Goal: Task Accomplishment & Management: Complete application form

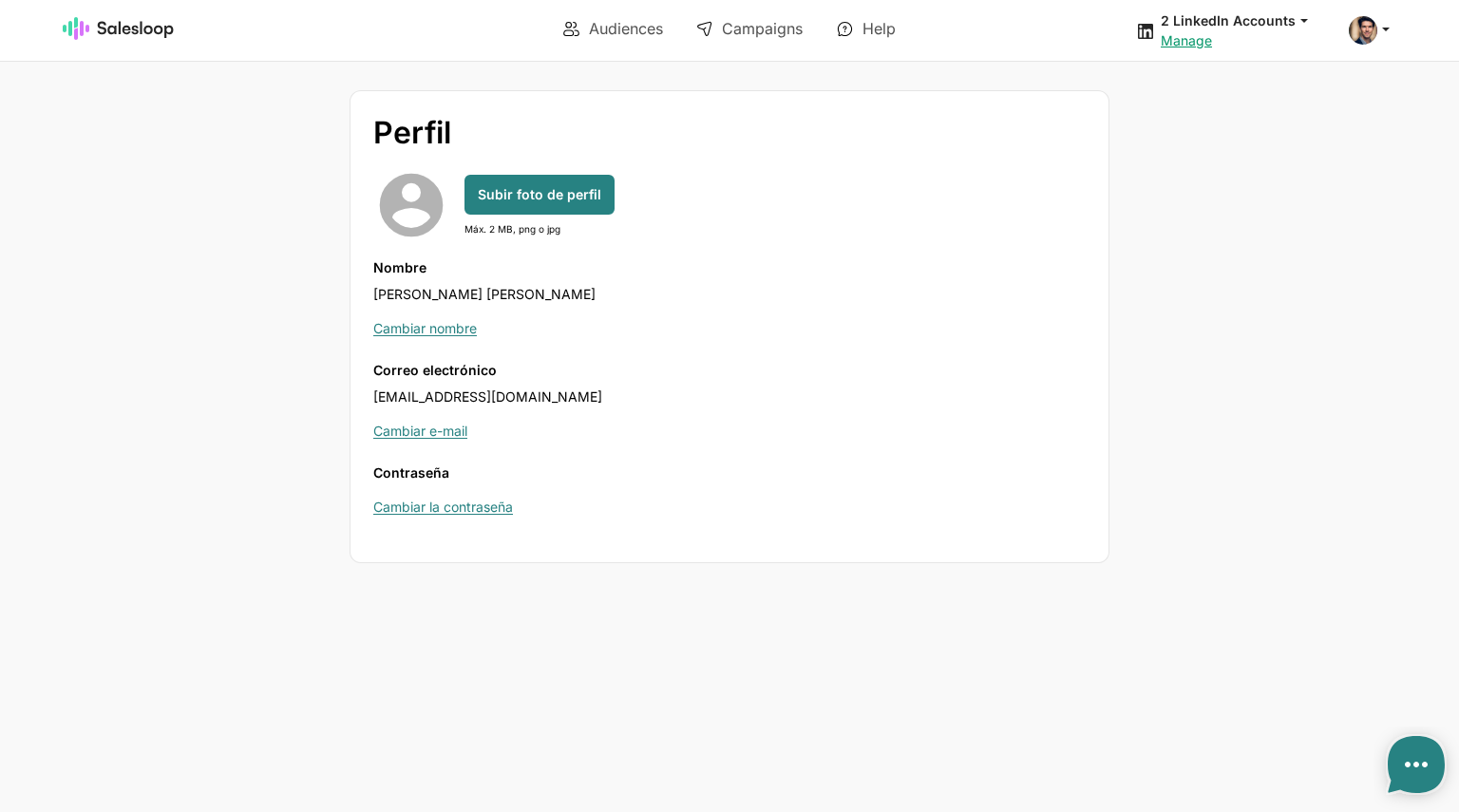
type textarea "x"
click at [1384, 30] on icon at bounding box center [1386, 29] width 17 height 17
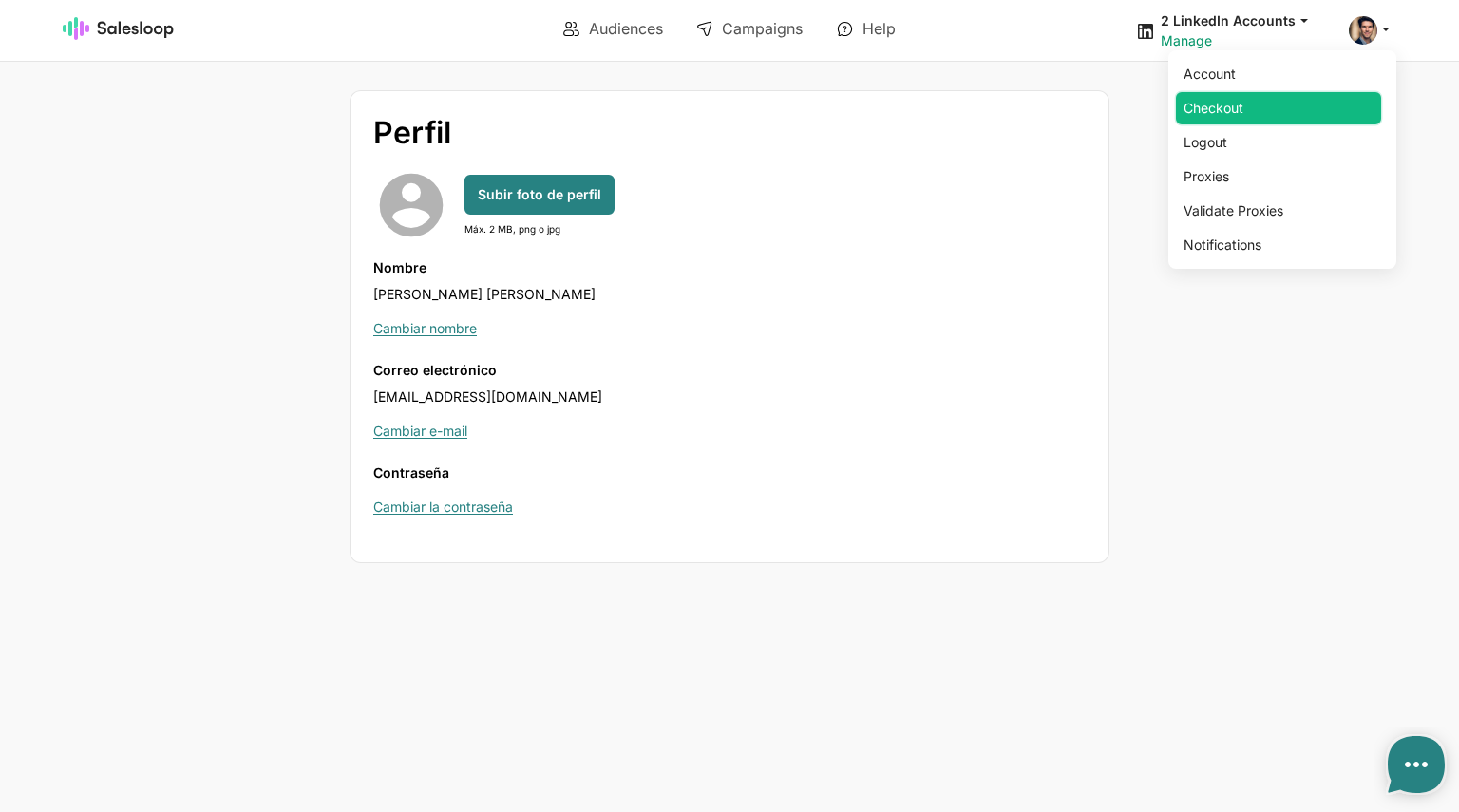
click at [1266, 110] on link "Checkout" at bounding box center [1279, 109] width 206 height 33
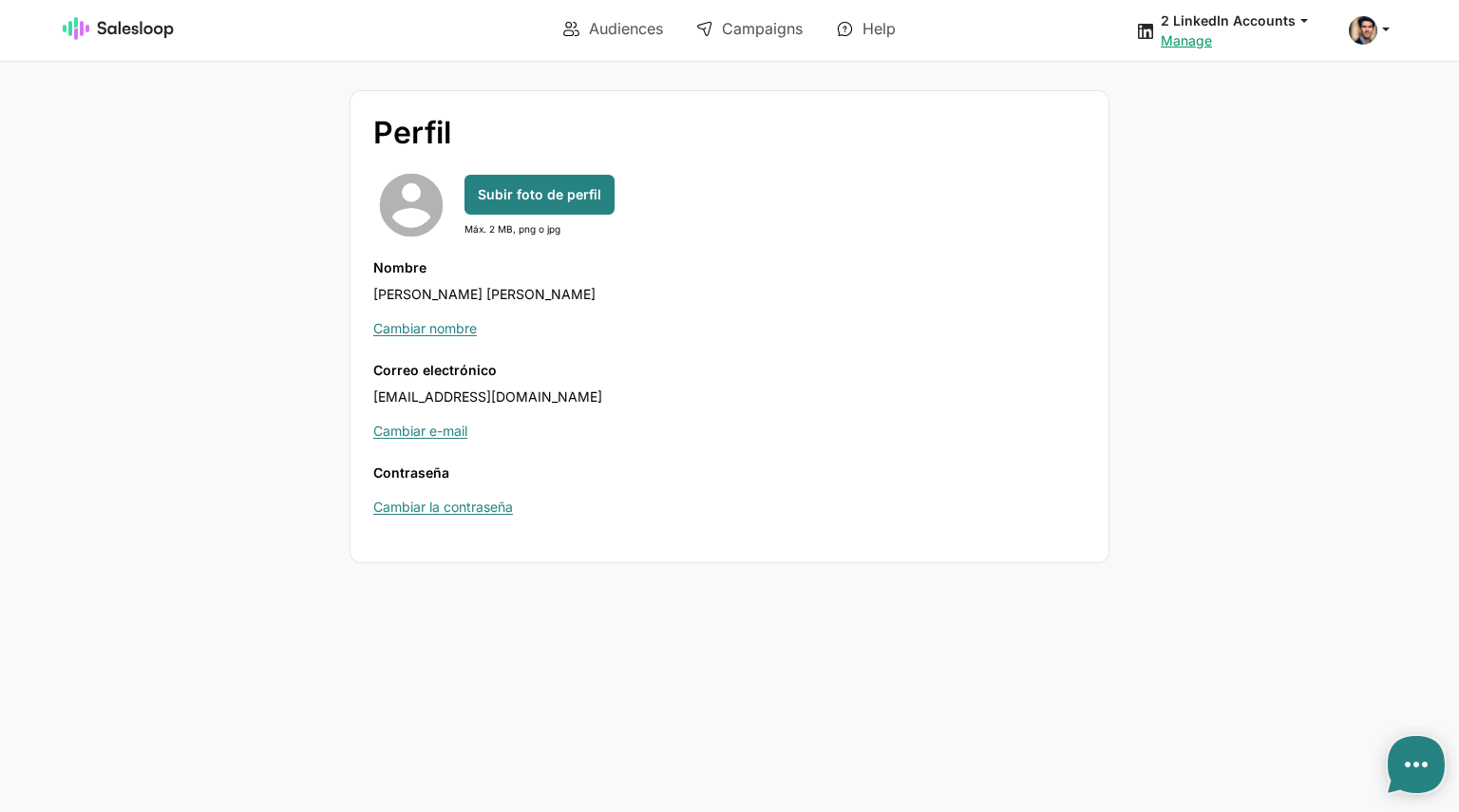
type textarea "x"
click at [1234, 244] on div "Perfil account_circle Subir foto de perfil Máx. 2 MB, png o jpg Nombre Oliver W…" at bounding box center [730, 327] width 1121 height 473
click at [1372, 34] on span at bounding box center [1364, 31] width 29 height 29
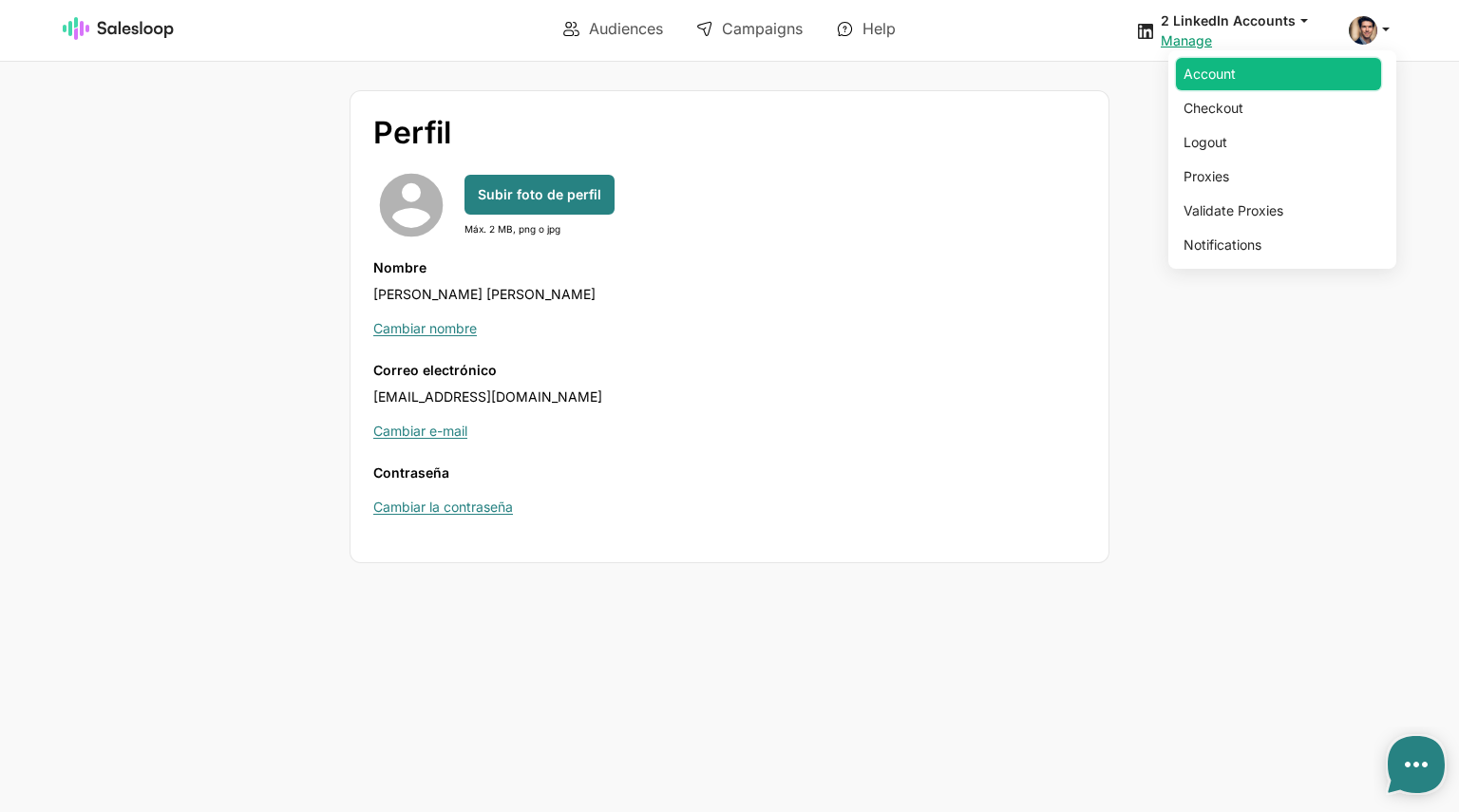
click at [1244, 68] on link "Account" at bounding box center [1279, 74] width 206 height 33
click at [1369, 37] on div "Account Checkout Logout Proxies Validate Proxies Notifications" at bounding box center [1372, 31] width 47 height 29
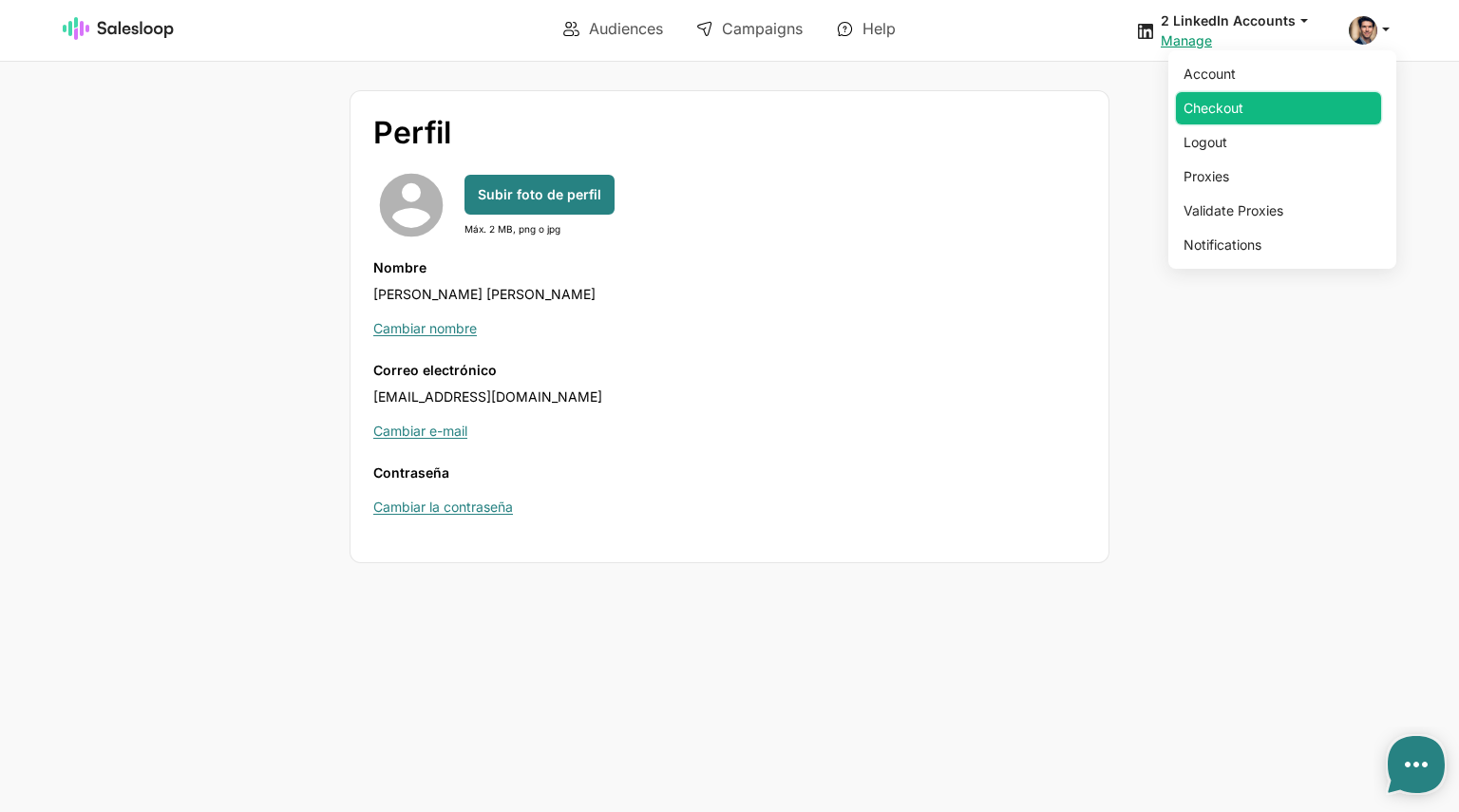
click at [1236, 116] on link "Checkout" at bounding box center [1279, 109] width 206 height 33
type textarea "x"
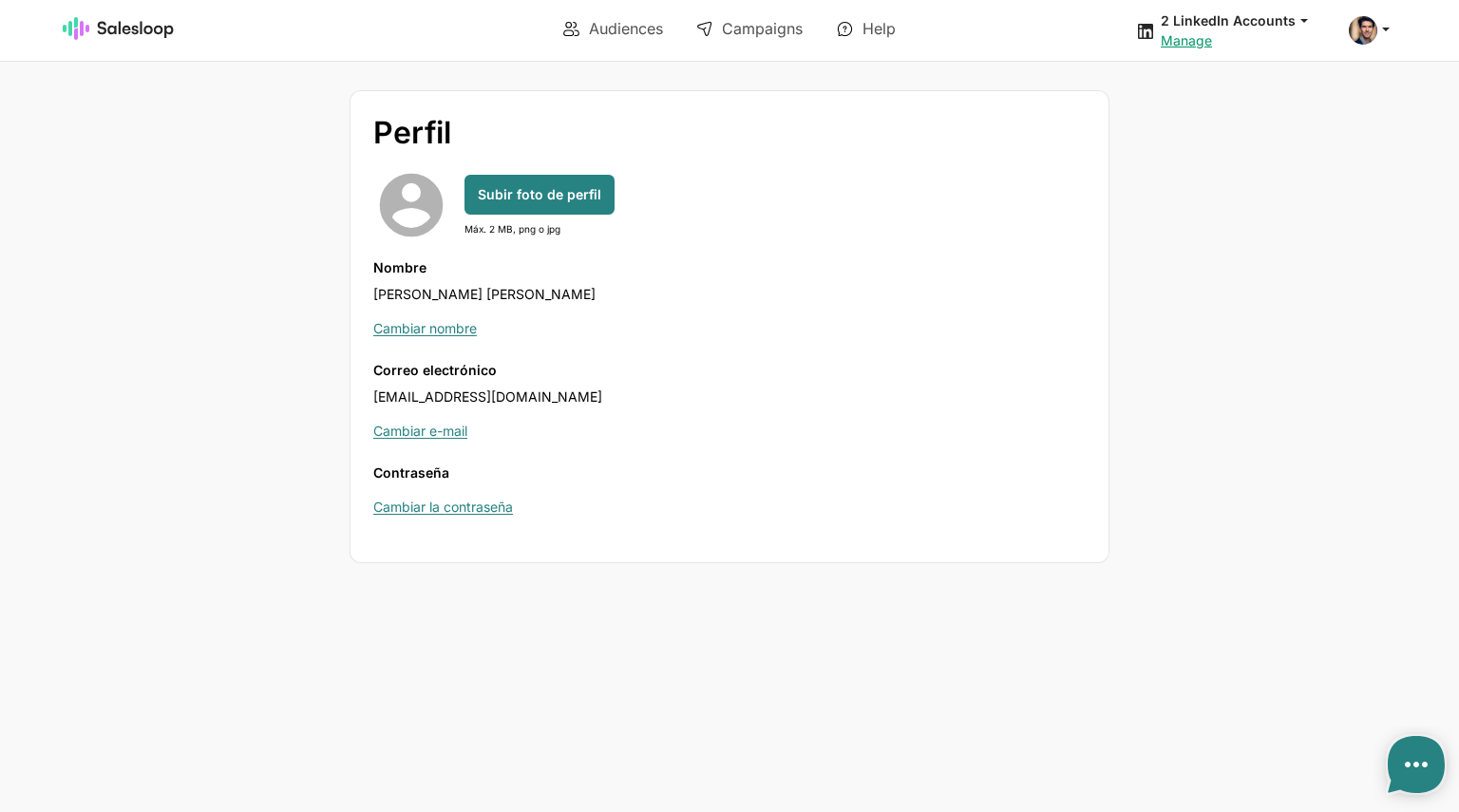
type textarea "x"
click at [1199, 42] on link "Manage" at bounding box center [1186, 40] width 51 height 16
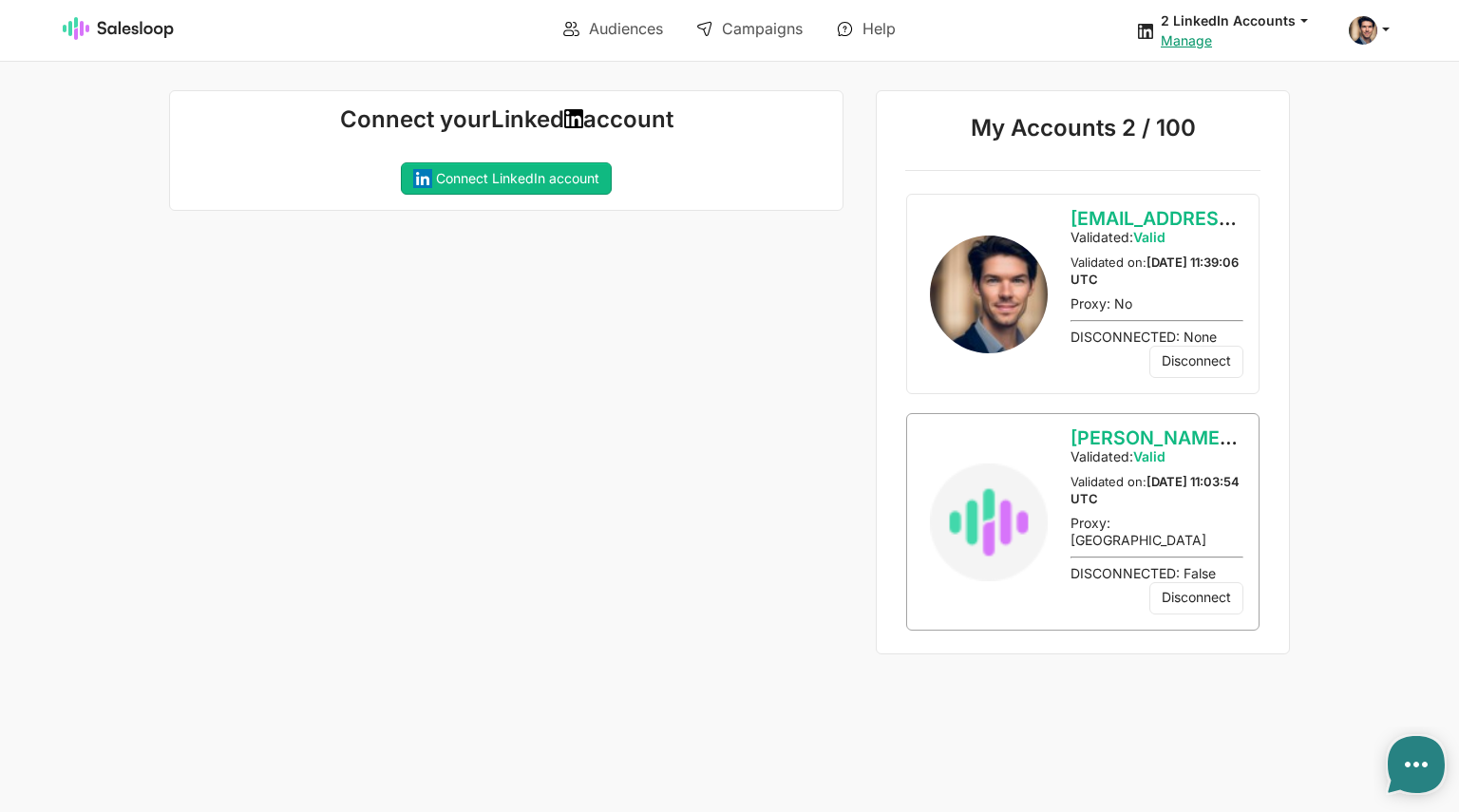
type textarea "x"
click at [1191, 39] on link "Manage" at bounding box center [1186, 40] width 51 height 16
type textarea "x"
click at [1380, 31] on div "Account Checkout Logout Proxies Validate Proxies Notifications" at bounding box center [1372, 31] width 47 height 29
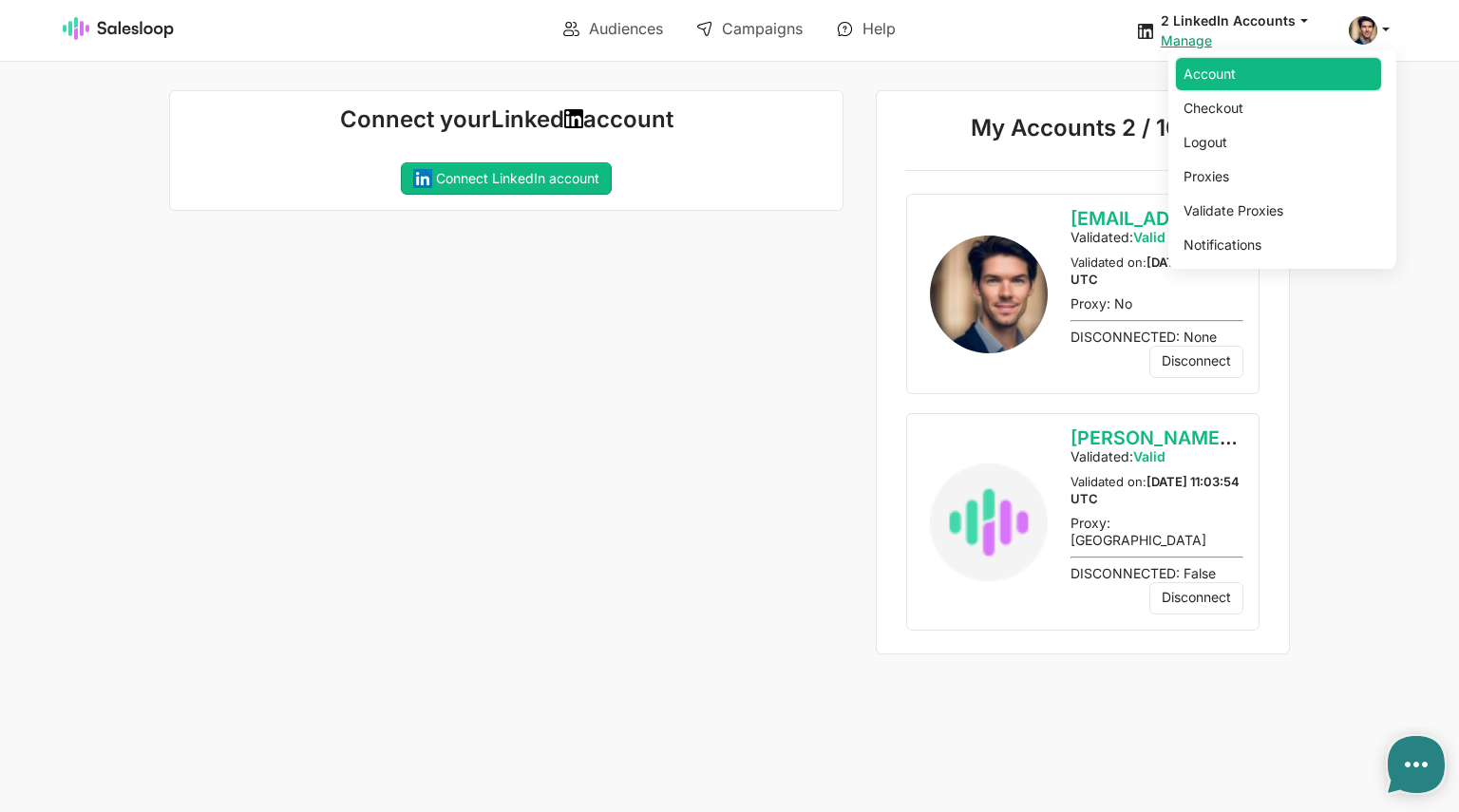
click at [1206, 81] on link "Account" at bounding box center [1279, 74] width 206 height 33
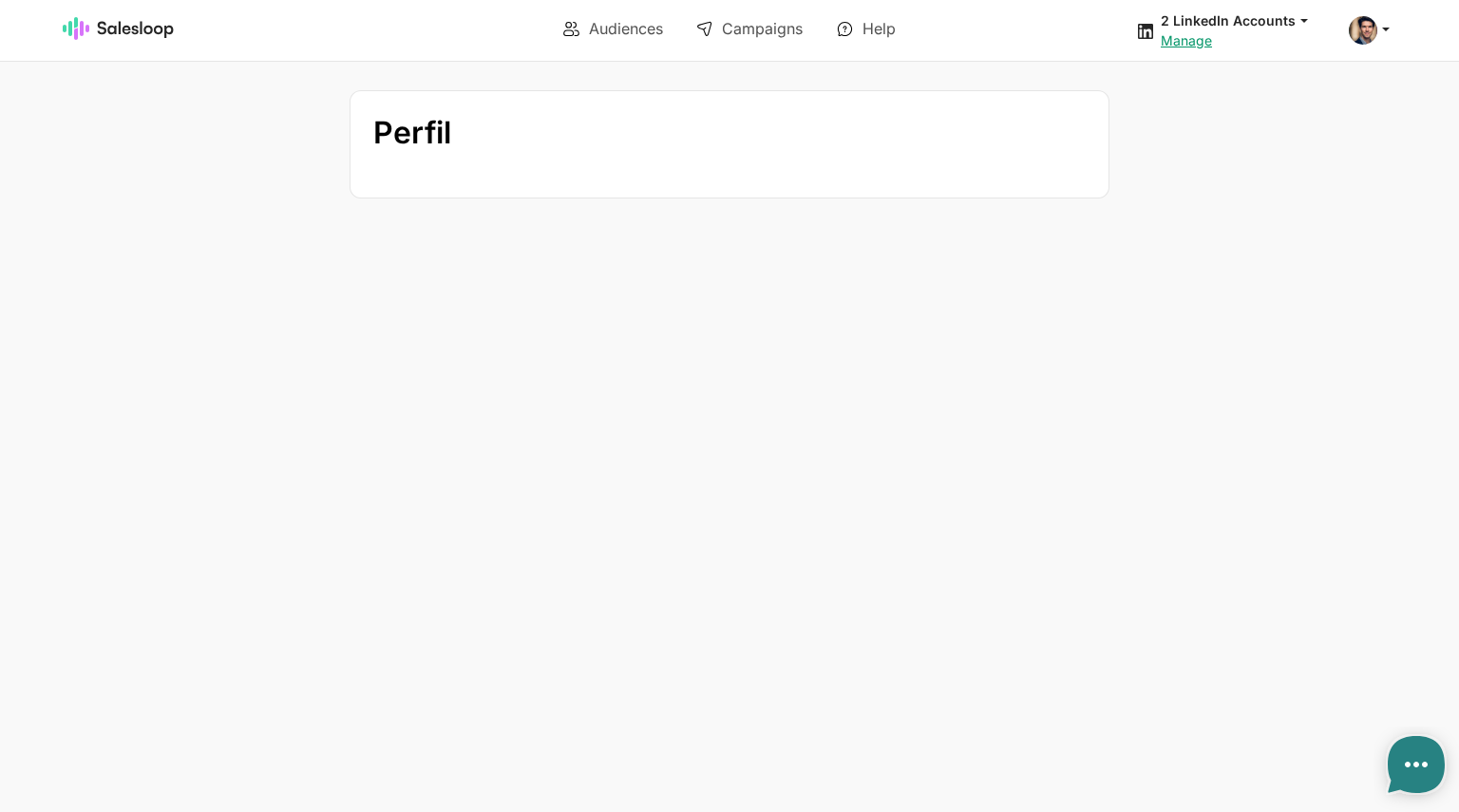
type textarea "x"
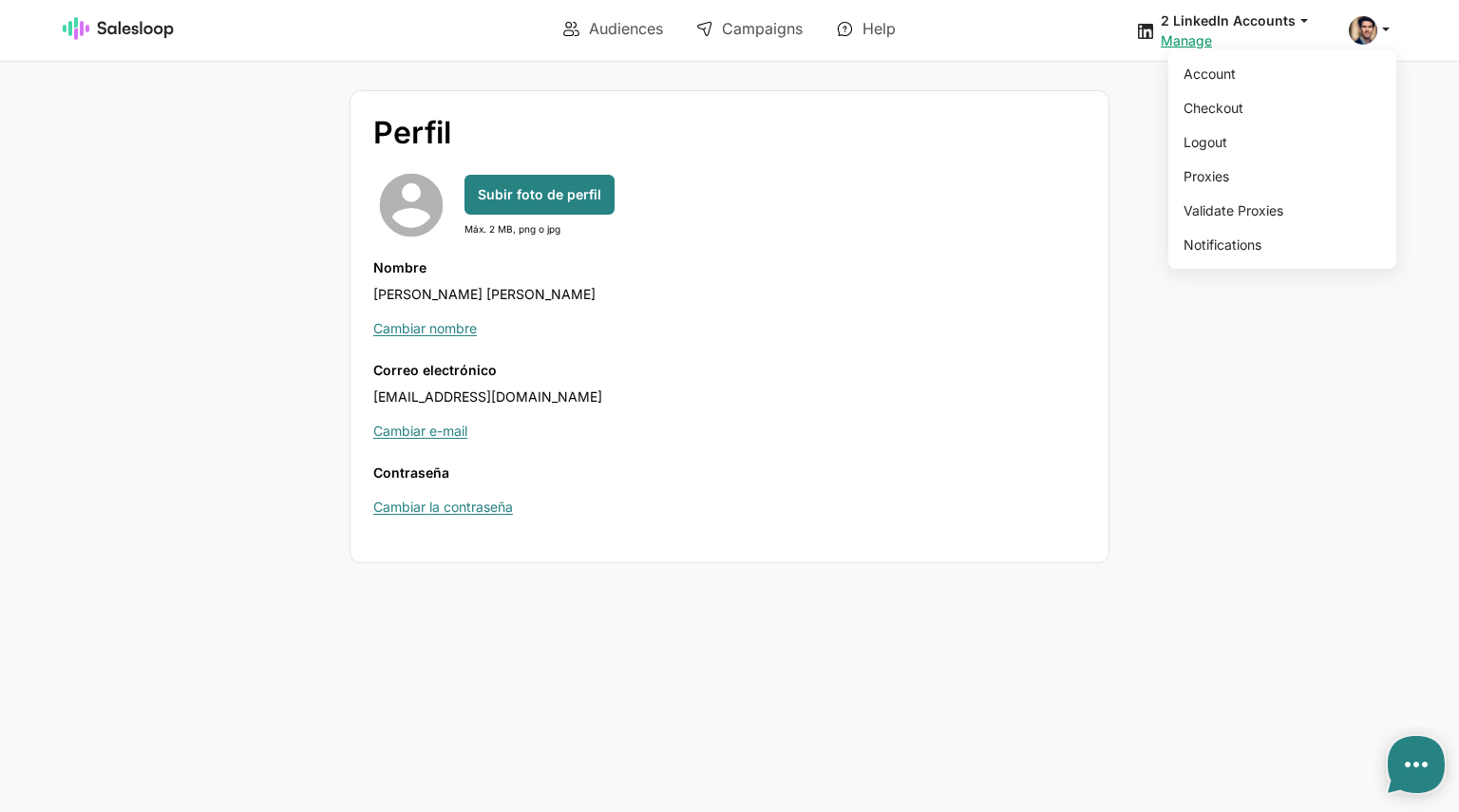
click at [1375, 31] on span at bounding box center [1364, 31] width 29 height 29
click at [1241, 110] on link "Checkout" at bounding box center [1279, 109] width 206 height 33
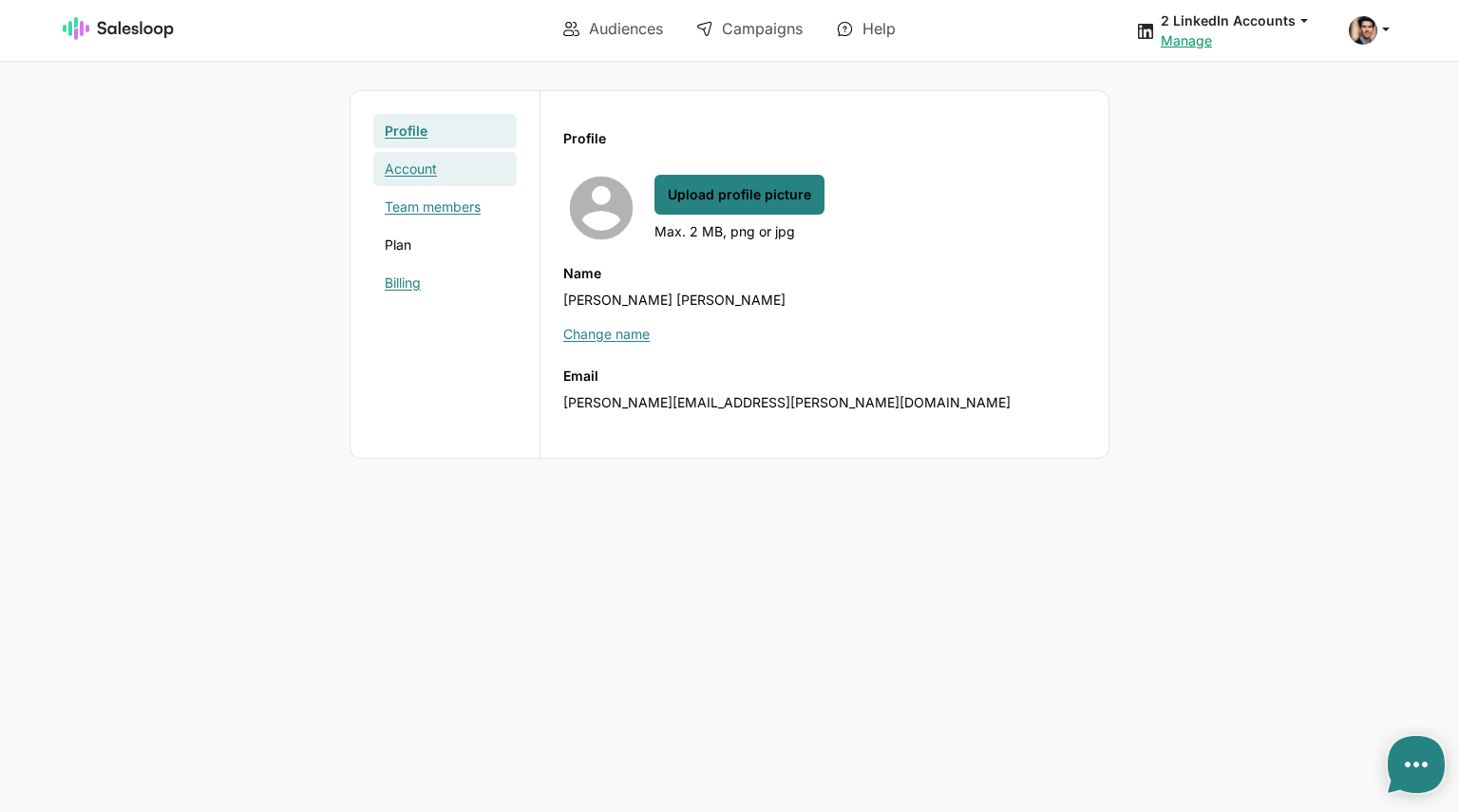
click at [397, 166] on font "Account" at bounding box center [410, 168] width 52 height 16
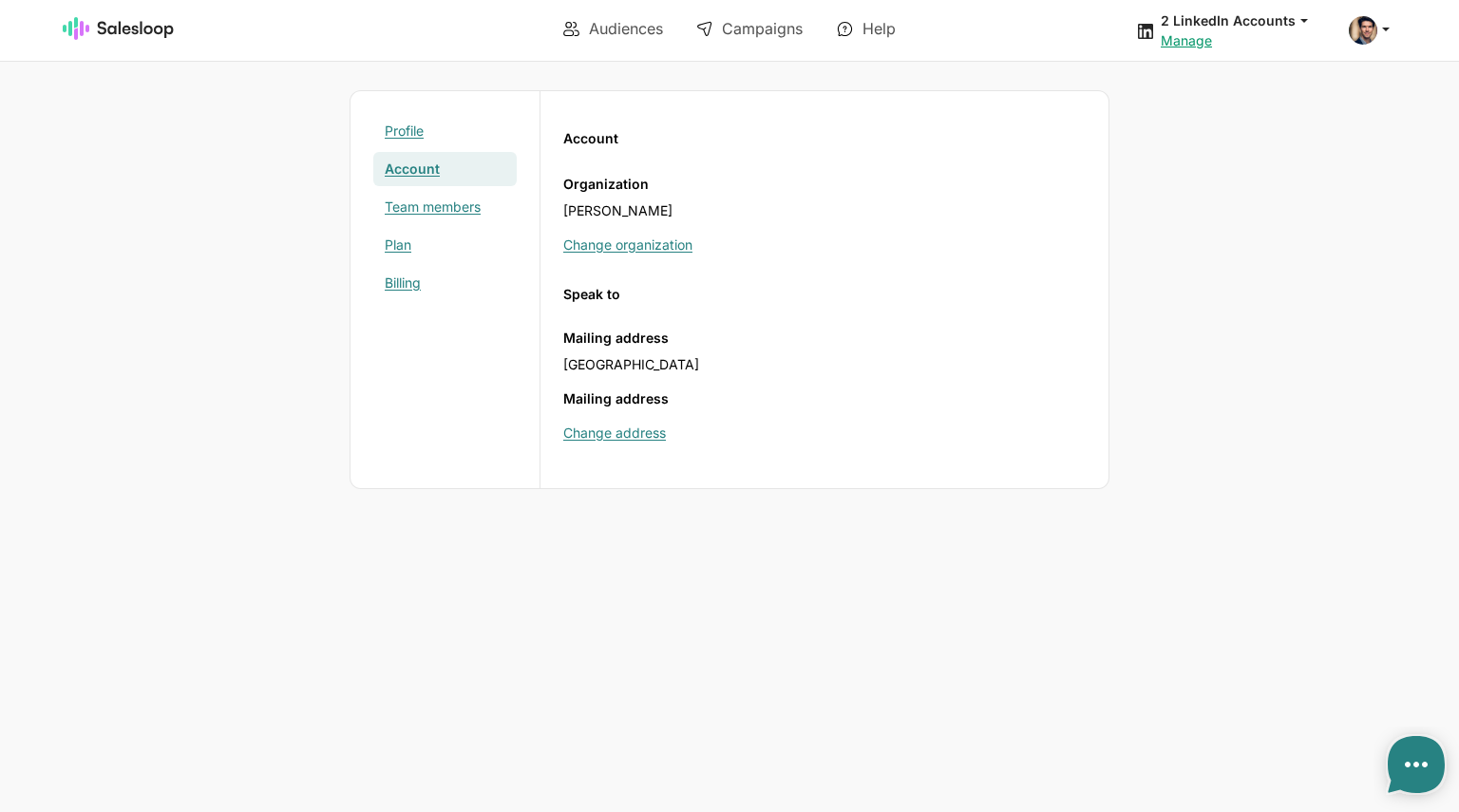
click at [397, 172] on font "Account" at bounding box center [411, 168] width 55 height 16
click at [421, 251] on link "Plan" at bounding box center [444, 245] width 143 height 35
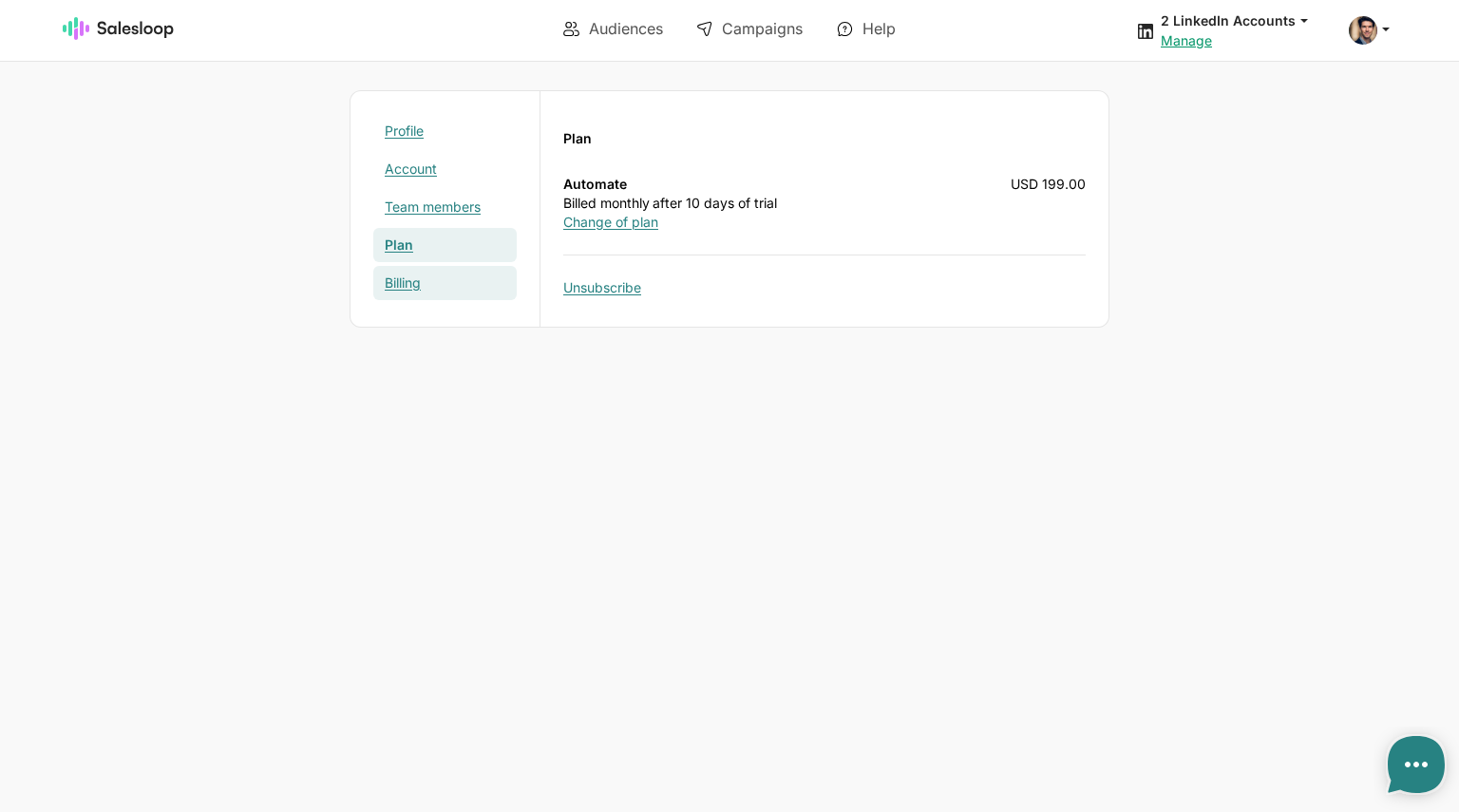
click at [407, 282] on font "Billing" at bounding box center [403, 283] width 37 height 16
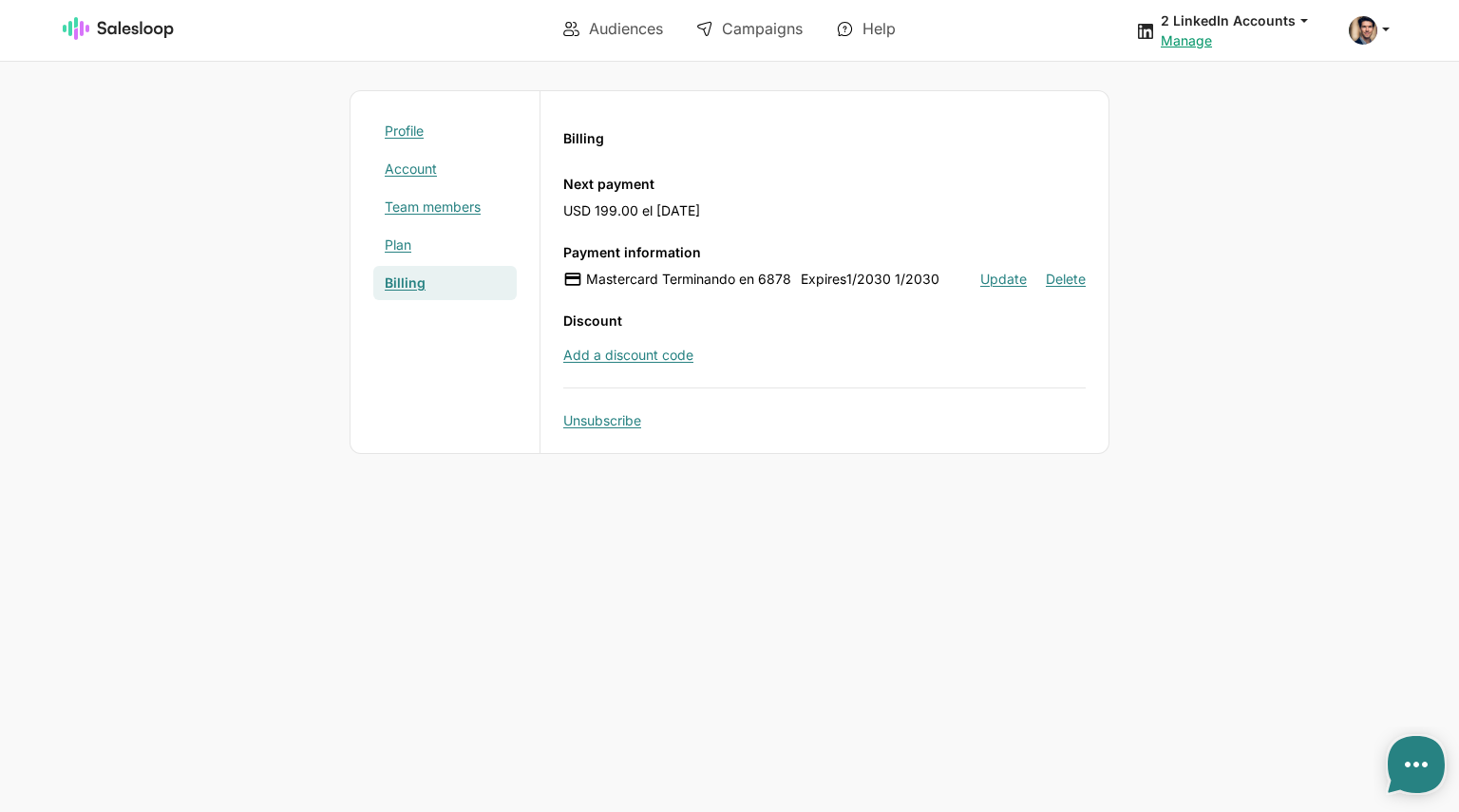
drag, startPoint x: 566, startPoint y: 211, endPoint x: 758, endPoint y: 206, distance: 192.1
click at [758, 206] on div "Next payment USD 199.00 el August 18, 2025" at bounding box center [825, 197] width 523 height 45
click at [433, 207] on font "Team members" at bounding box center [433, 207] width 96 height 16
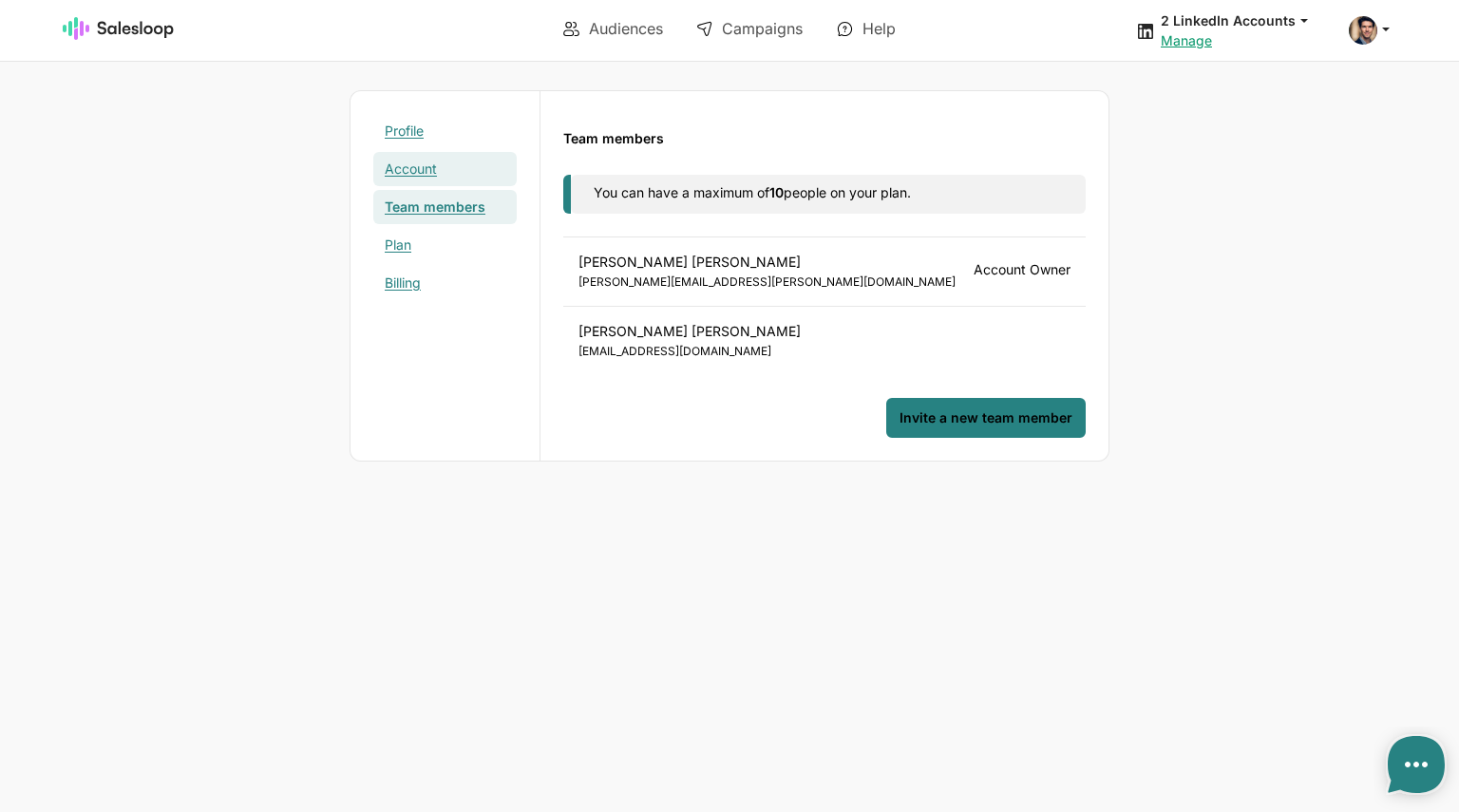
click at [401, 164] on font "Account" at bounding box center [410, 168] width 52 height 16
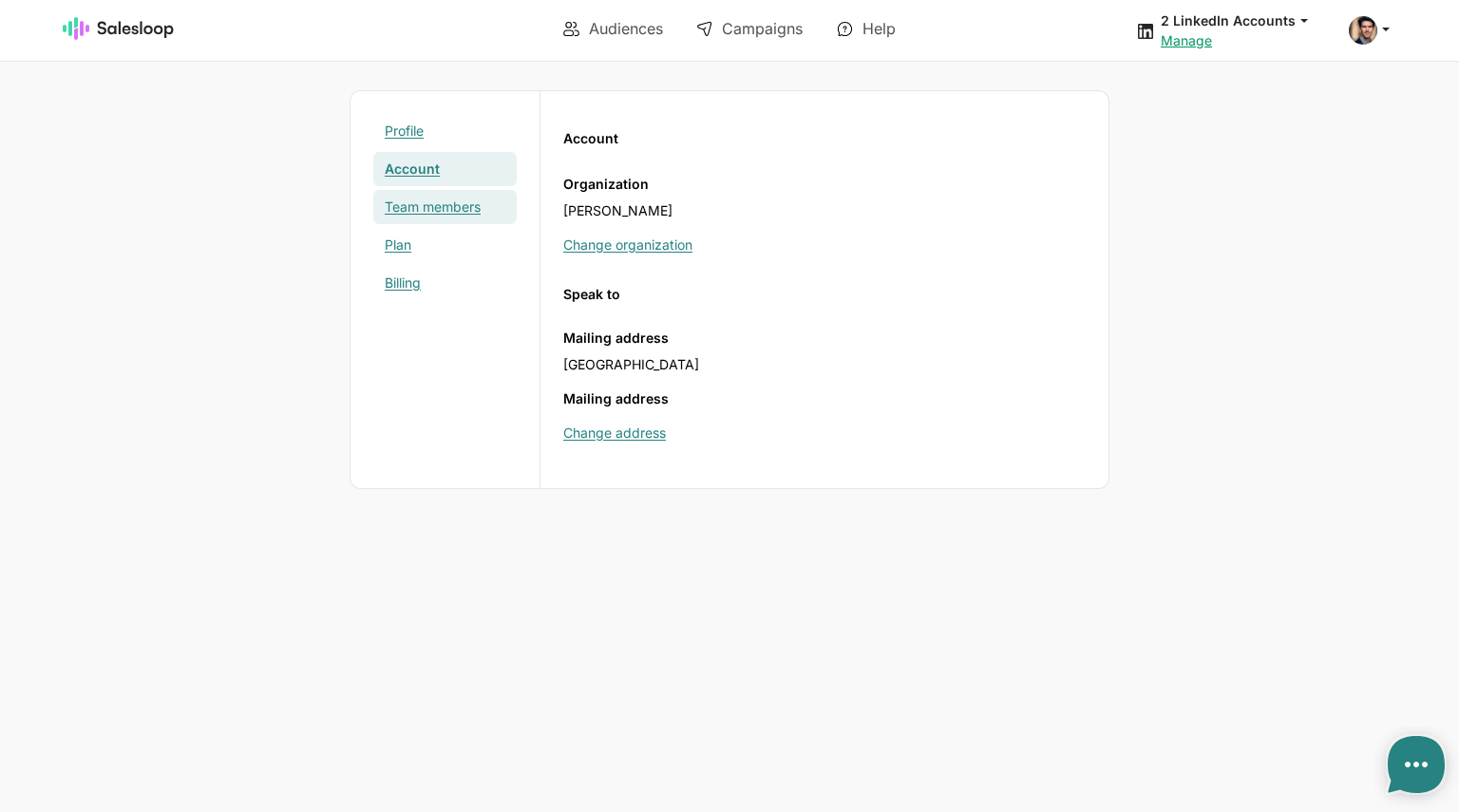
click at [422, 205] on font "Team members" at bounding box center [433, 207] width 96 height 16
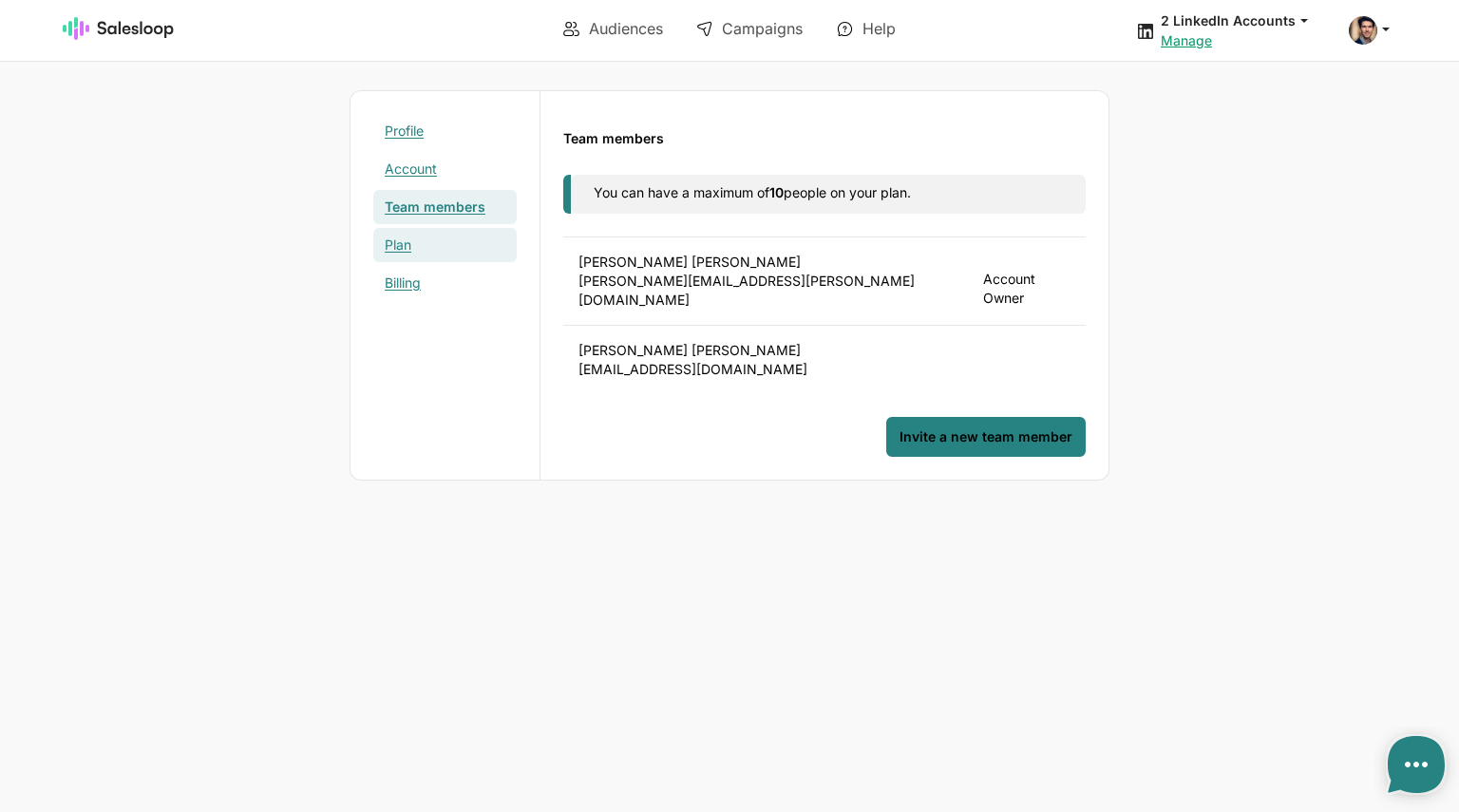
click at [397, 247] on font "Plan" at bounding box center [398, 244] width 27 height 16
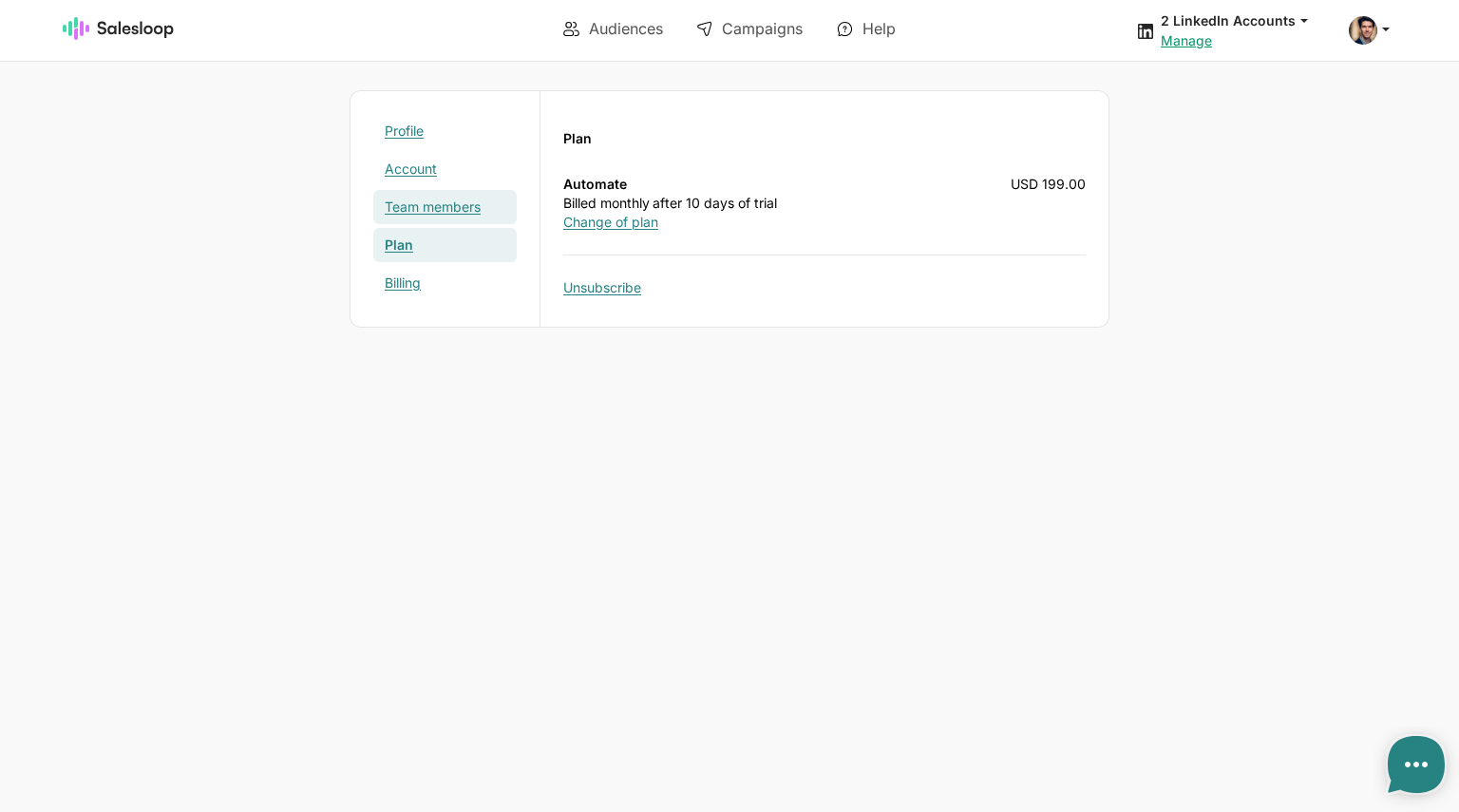
click at [467, 202] on font "Team members" at bounding box center [433, 207] width 96 height 16
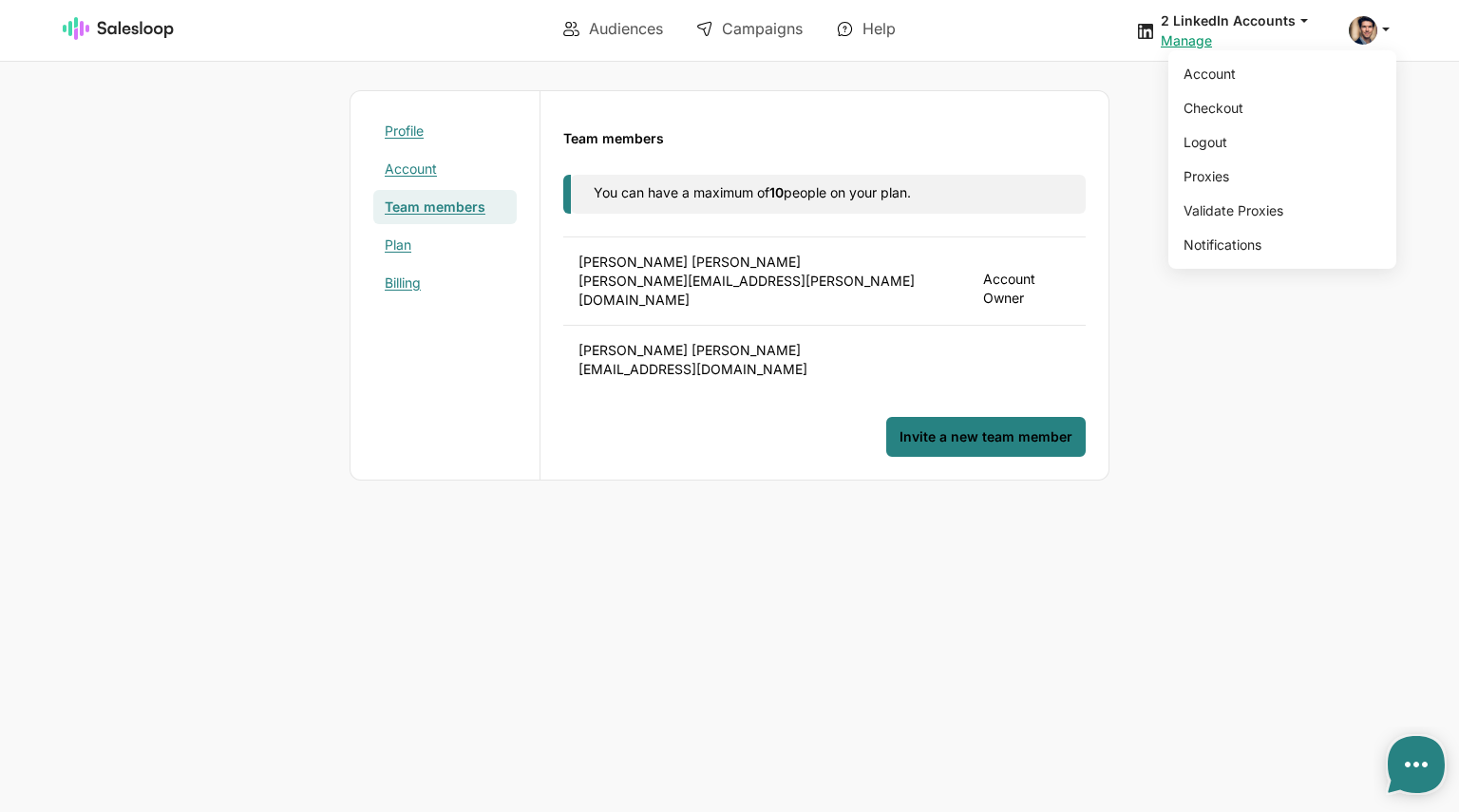
click at [1378, 29] on icon at bounding box center [1386, 29] width 17 height 17
click at [737, 504] on body "Audiences Campaigns Help 2 LinkedIn Accounts jobs: 18/8/2025, 4:35:56 a.m. Audi…" at bounding box center [730, 406] width 1459 height 812
click at [1353, 318] on body "Audiences Campaigns Help 2 LinkedIn Accounts jobs: 18/8/2025, 4:35:56 a.m. Audi…" at bounding box center [730, 406] width 1459 height 812
type textarea "x"
click at [143, 30] on img at bounding box center [118, 29] width 112 height 23
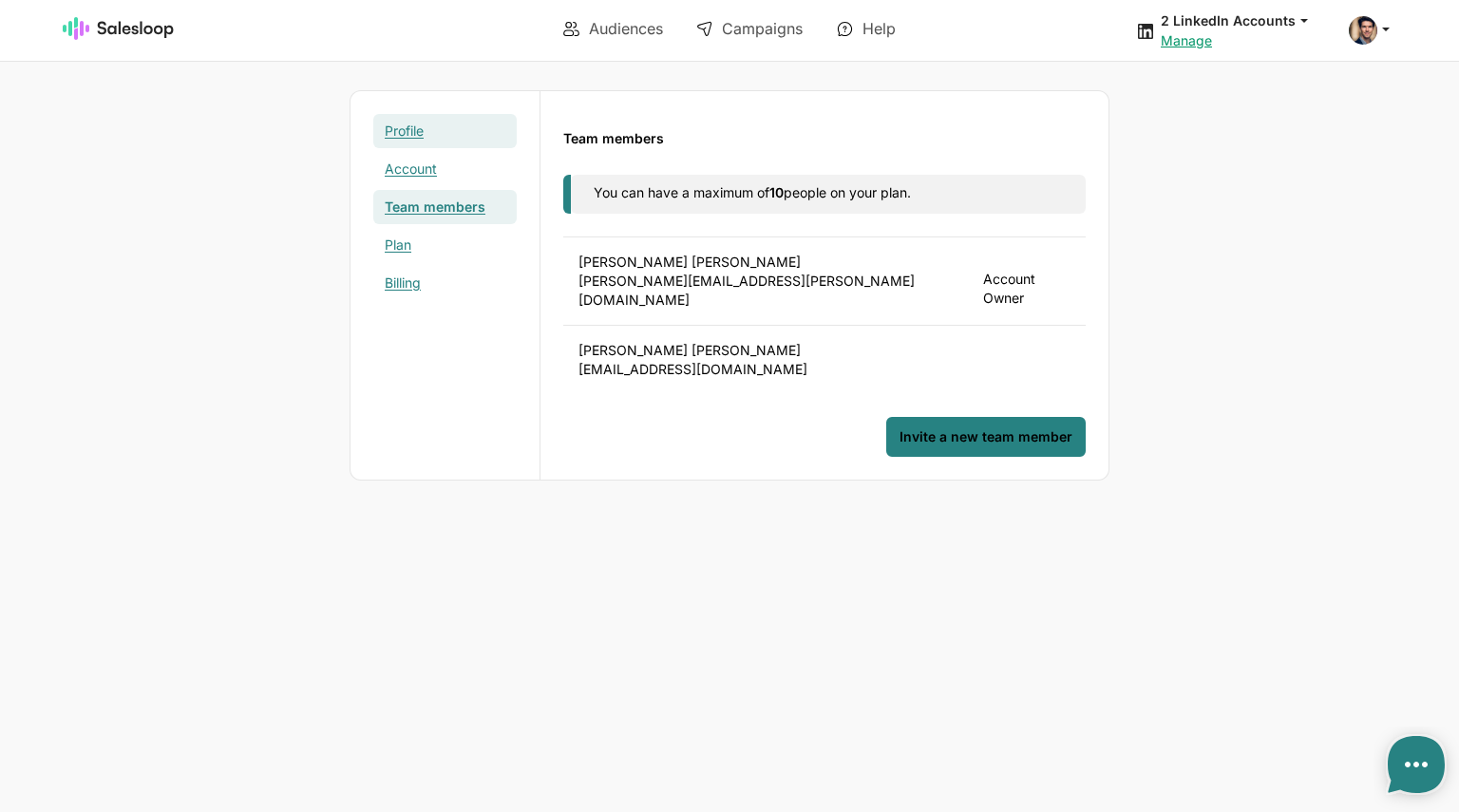
click at [407, 124] on font "Profile" at bounding box center [404, 131] width 39 height 16
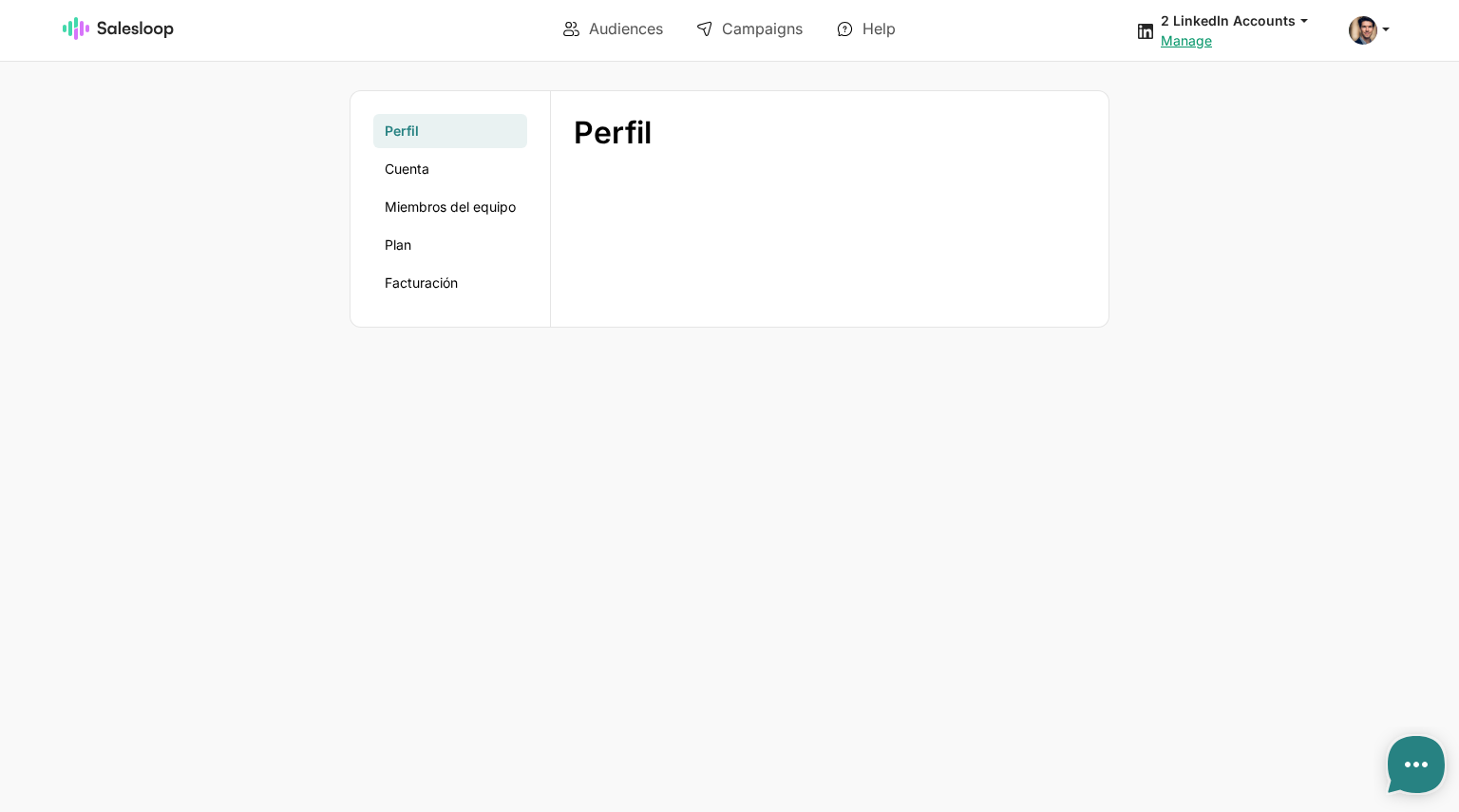
type textarea "x"
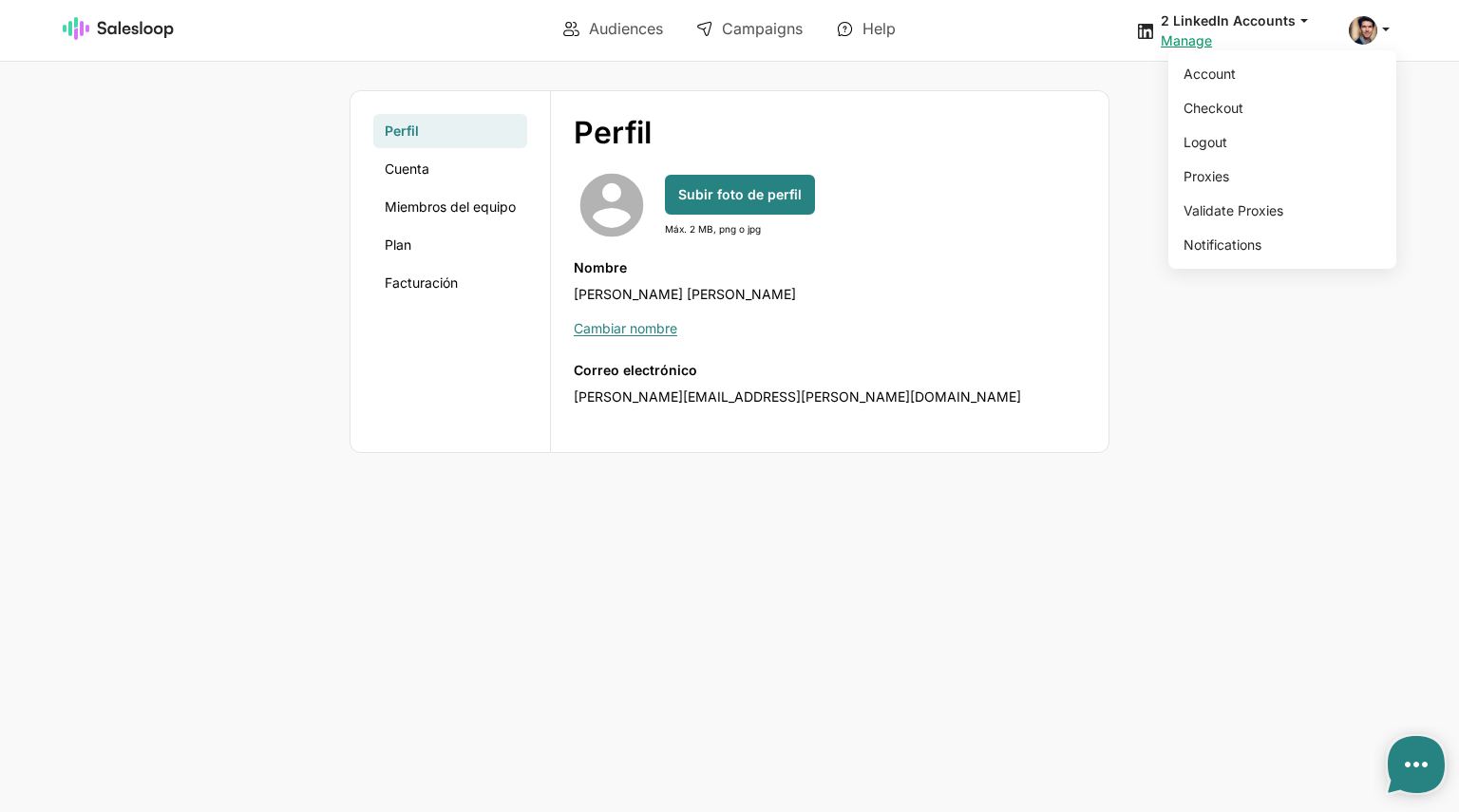
click at [1387, 35] on icon at bounding box center [1386, 29] width 17 height 17
click at [1220, 143] on link "Logout" at bounding box center [1279, 142] width 206 height 33
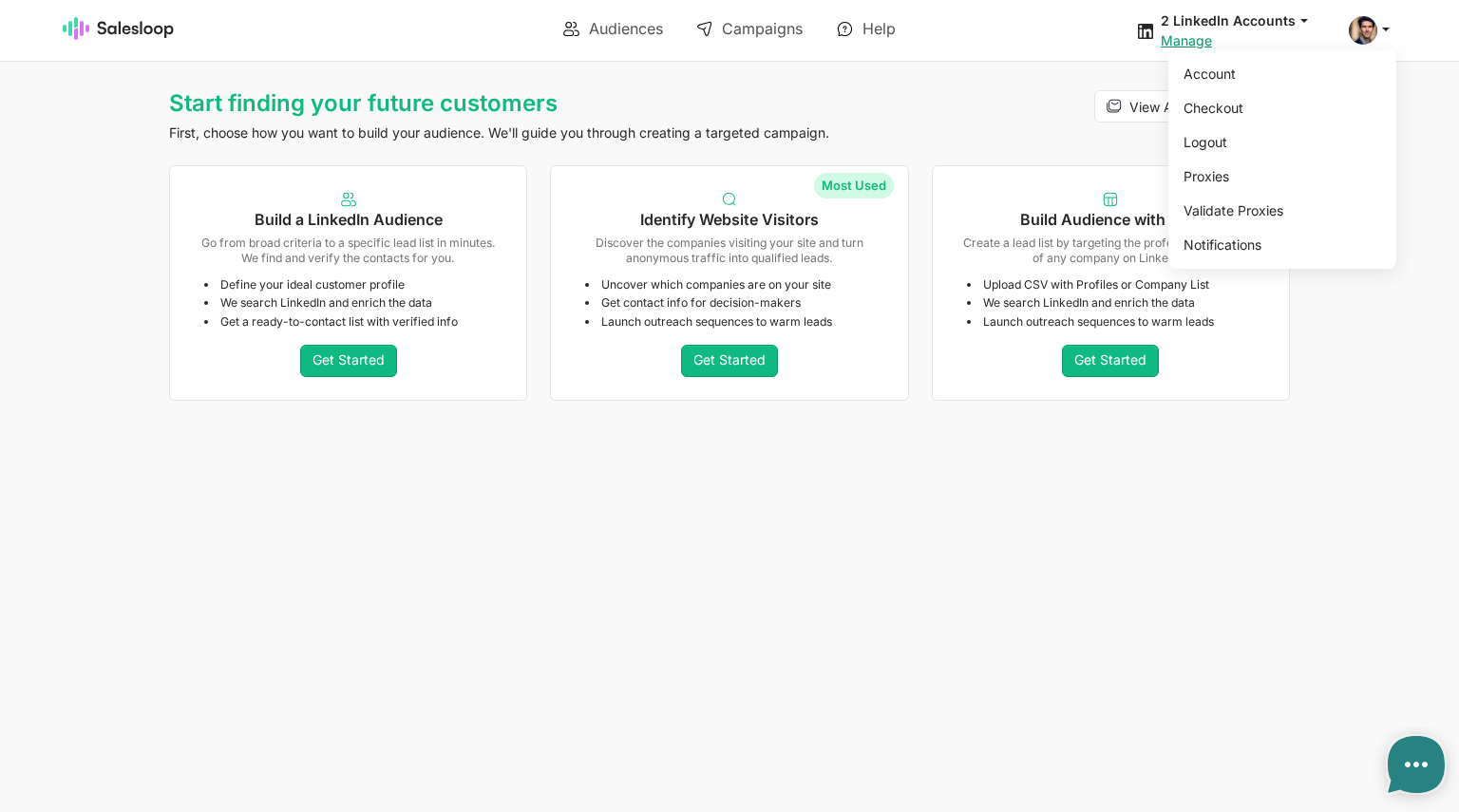
click at [1375, 34] on span at bounding box center [1364, 31] width 29 height 29
type textarea "x"
click at [1235, 75] on link "Account" at bounding box center [1279, 74] width 206 height 33
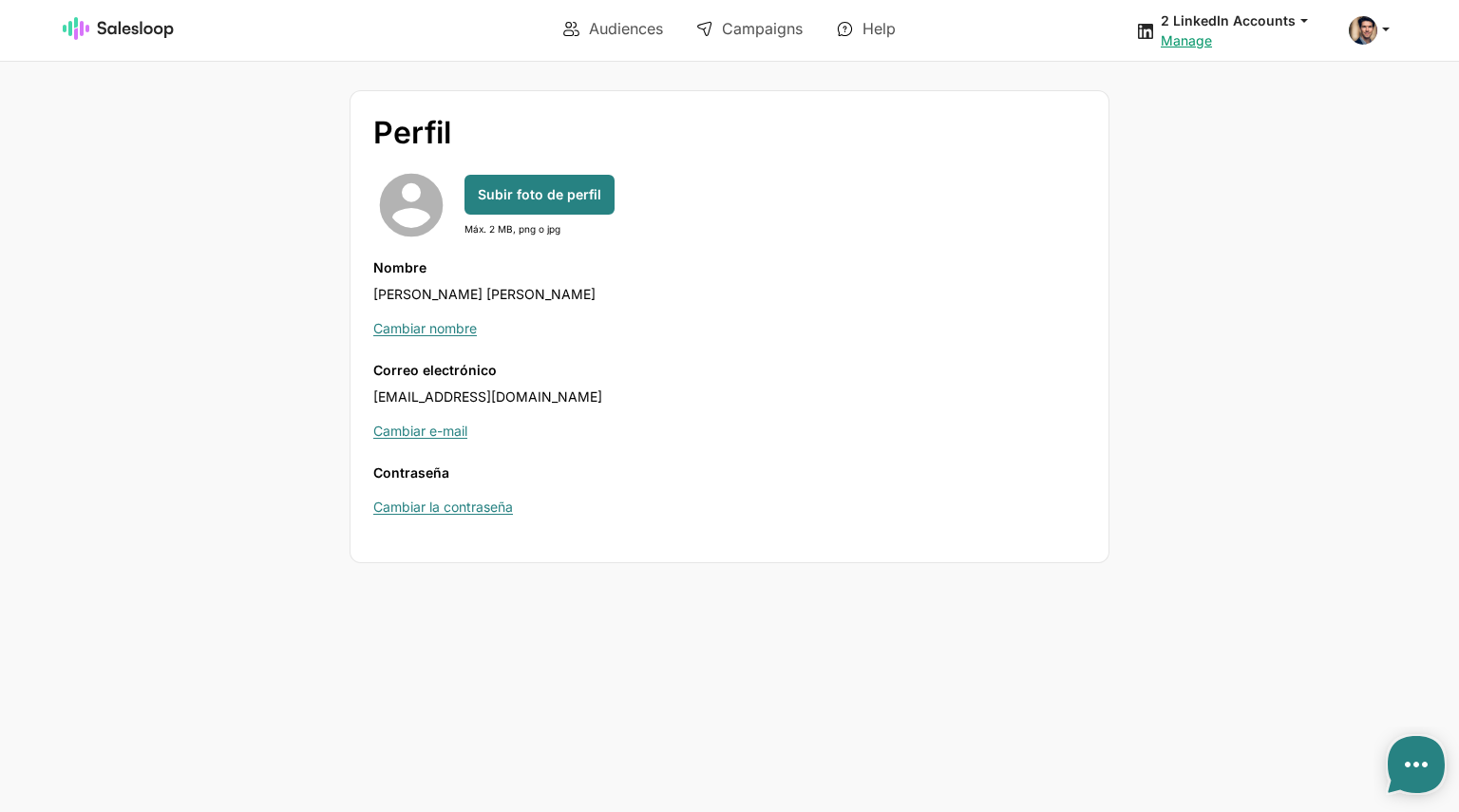
type textarea "x"
drag, startPoint x: 372, startPoint y: 391, endPoint x: 539, endPoint y: 394, distance: 167.0
click at [539, 394] on div "Perfil account_circle Subir foto de perfil Máx. 2 MB, png o jpg Nombre Oliver W…" at bounding box center [730, 327] width 758 height 471
click at [911, 293] on div "Nombre Oliver Walsh" at bounding box center [729, 281] width 712 height 45
click at [1385, 32] on icon at bounding box center [1386, 29] width 17 height 17
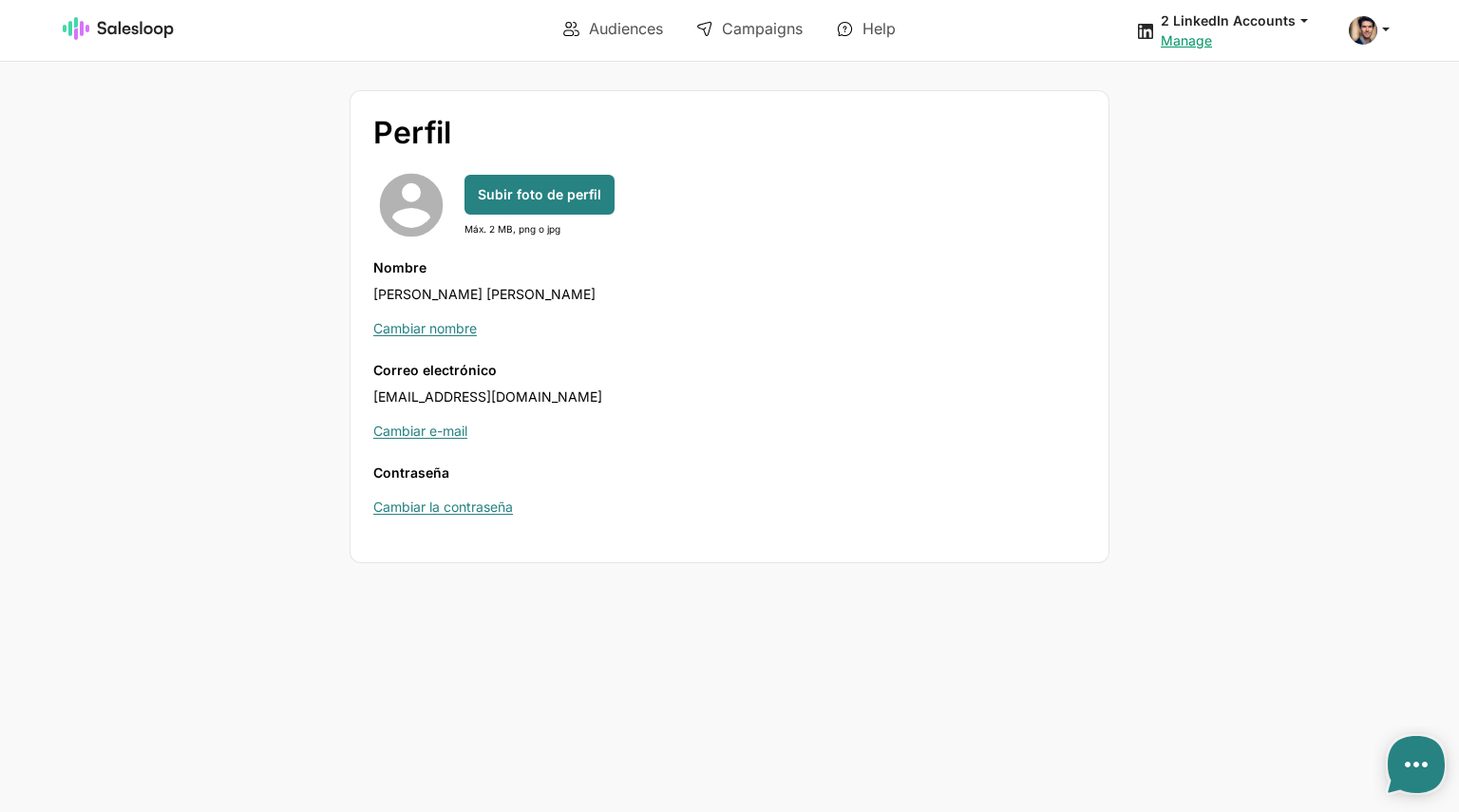
click at [1064, 73] on body "Audiences Campaigns Help 2 LinkedIn Accounts jobs: 18/8/2025, 4:35:56 a.m. Audi…" at bounding box center [730, 406] width 1459 height 812
click at [620, 28] on link "Audiences" at bounding box center [612, 29] width 126 height 33
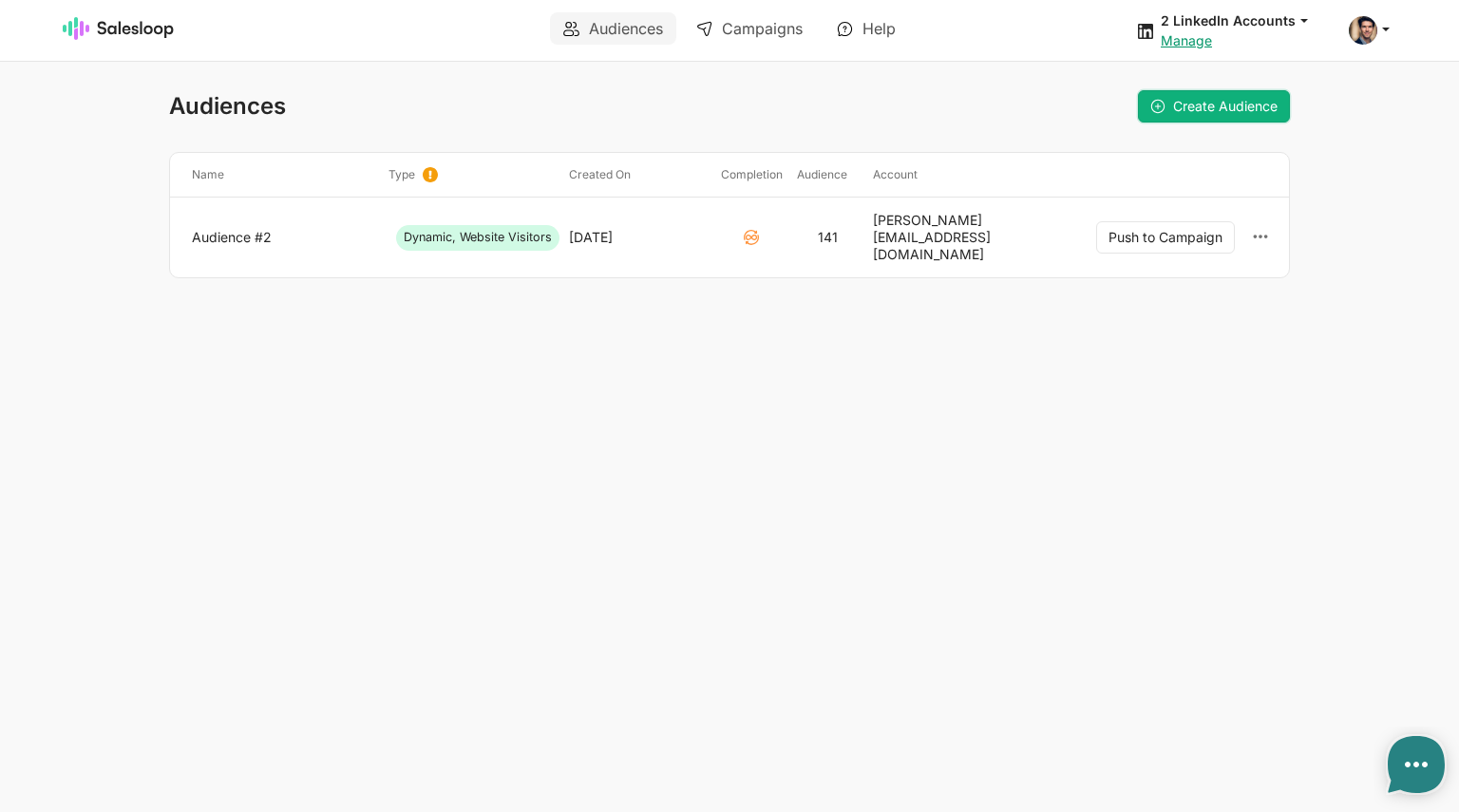
click at [1226, 107] on span "Create Audience" at bounding box center [1225, 106] width 105 height 16
type textarea "x"
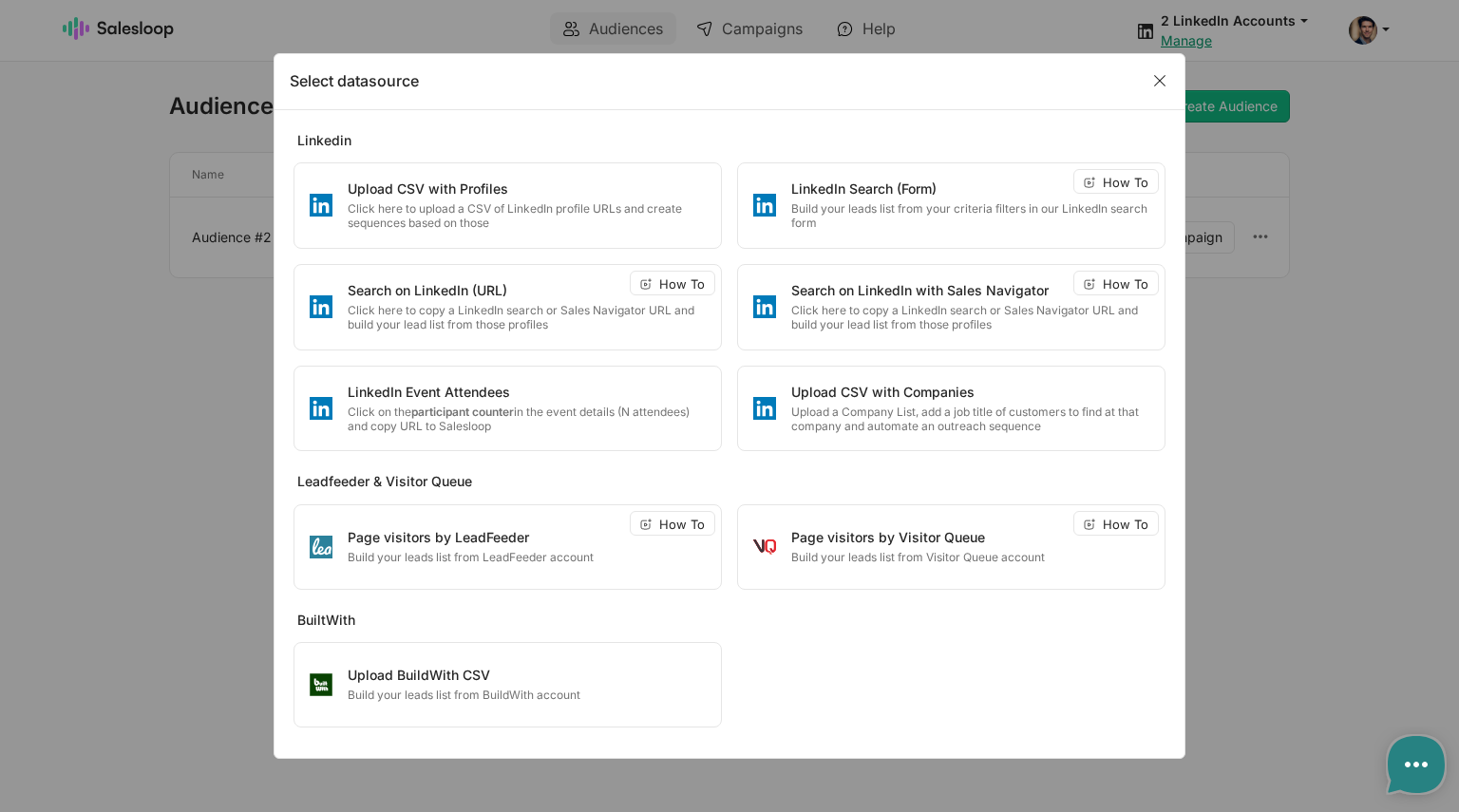
click at [1233, 380] on link "Close" at bounding box center [730, 406] width 1459 height 812
click at [1153, 84] on link "Close" at bounding box center [1160, 80] width 38 height 29
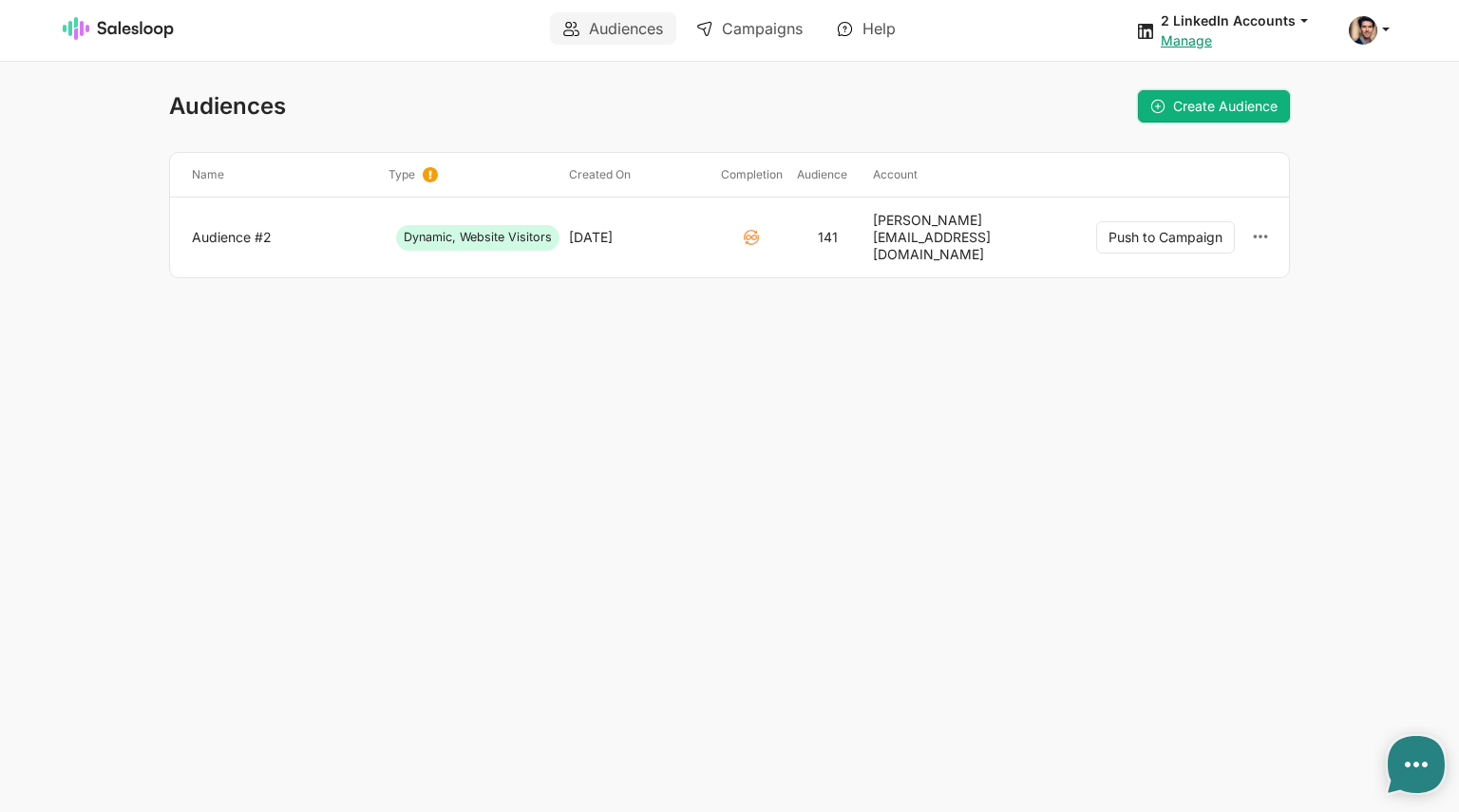
click at [1237, 104] on span "Create Audience" at bounding box center [1225, 106] width 105 height 16
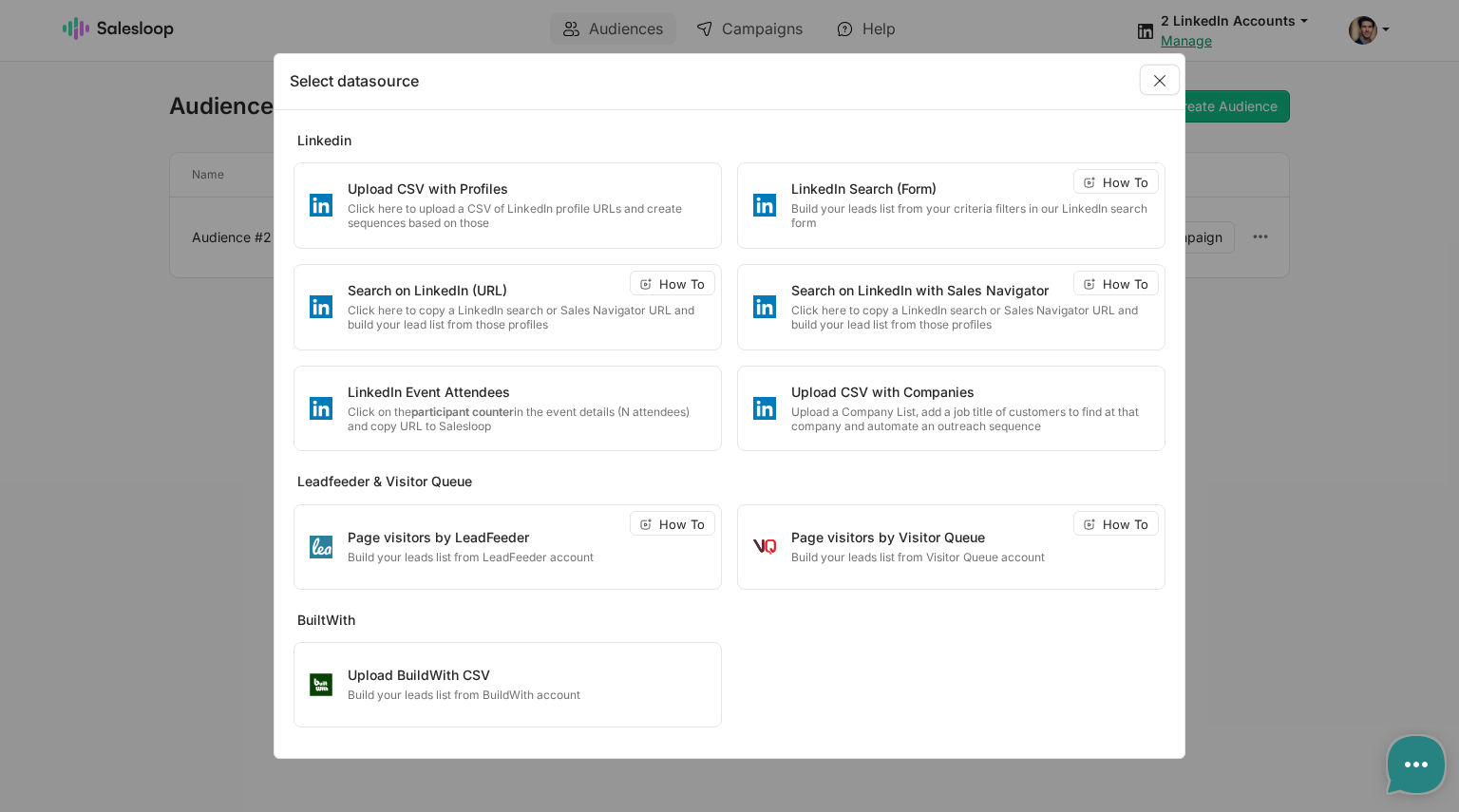
click at [1163, 86] on link "Close" at bounding box center [1160, 80] width 38 height 29
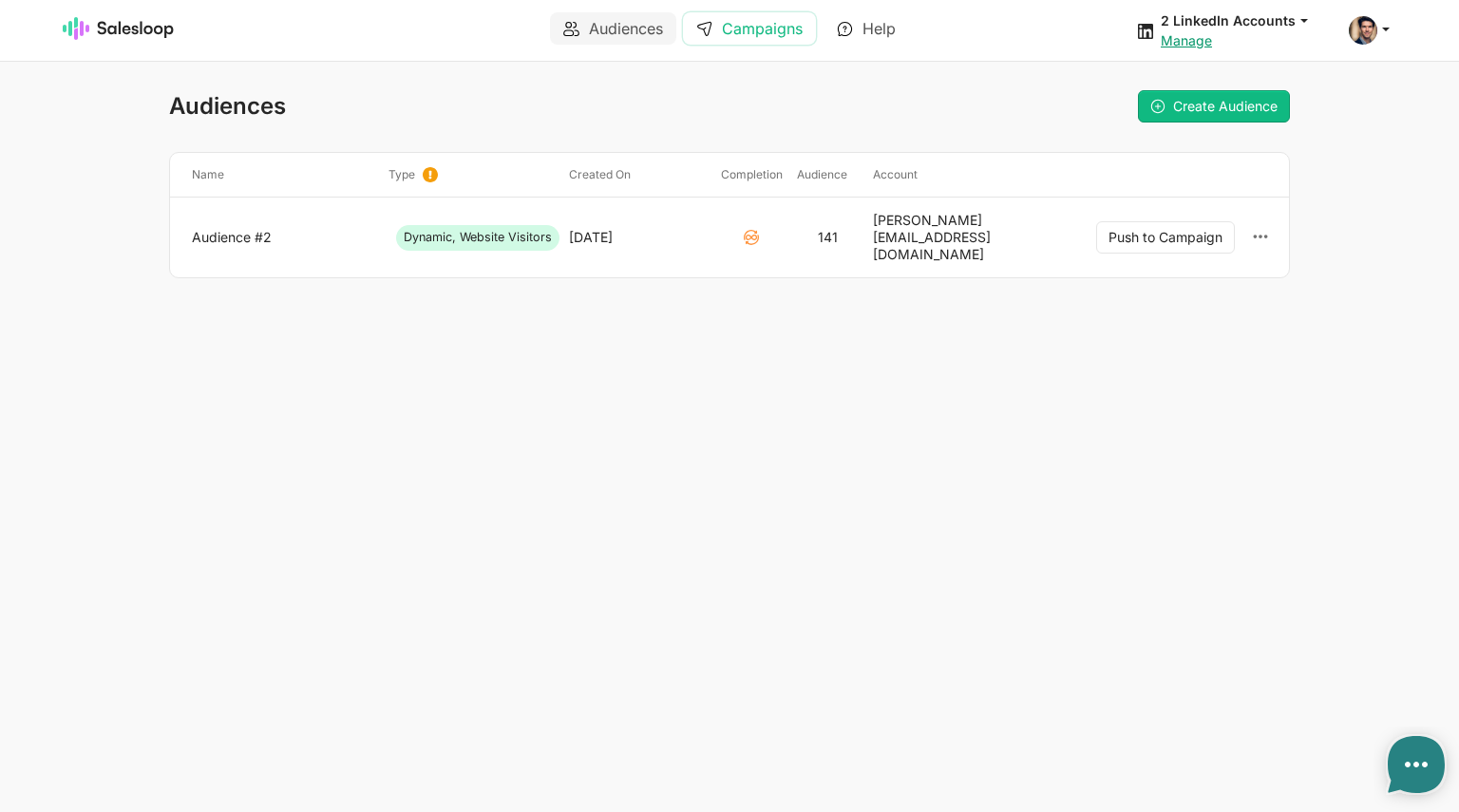
click at [773, 24] on link "Campaigns" at bounding box center [750, 29] width 133 height 33
click at [1224, 106] on span "Create Audience" at bounding box center [1225, 106] width 105 height 16
click at [0, 0] on p "Upload BuildWith CSV" at bounding box center [0, 0] width 0 height 0
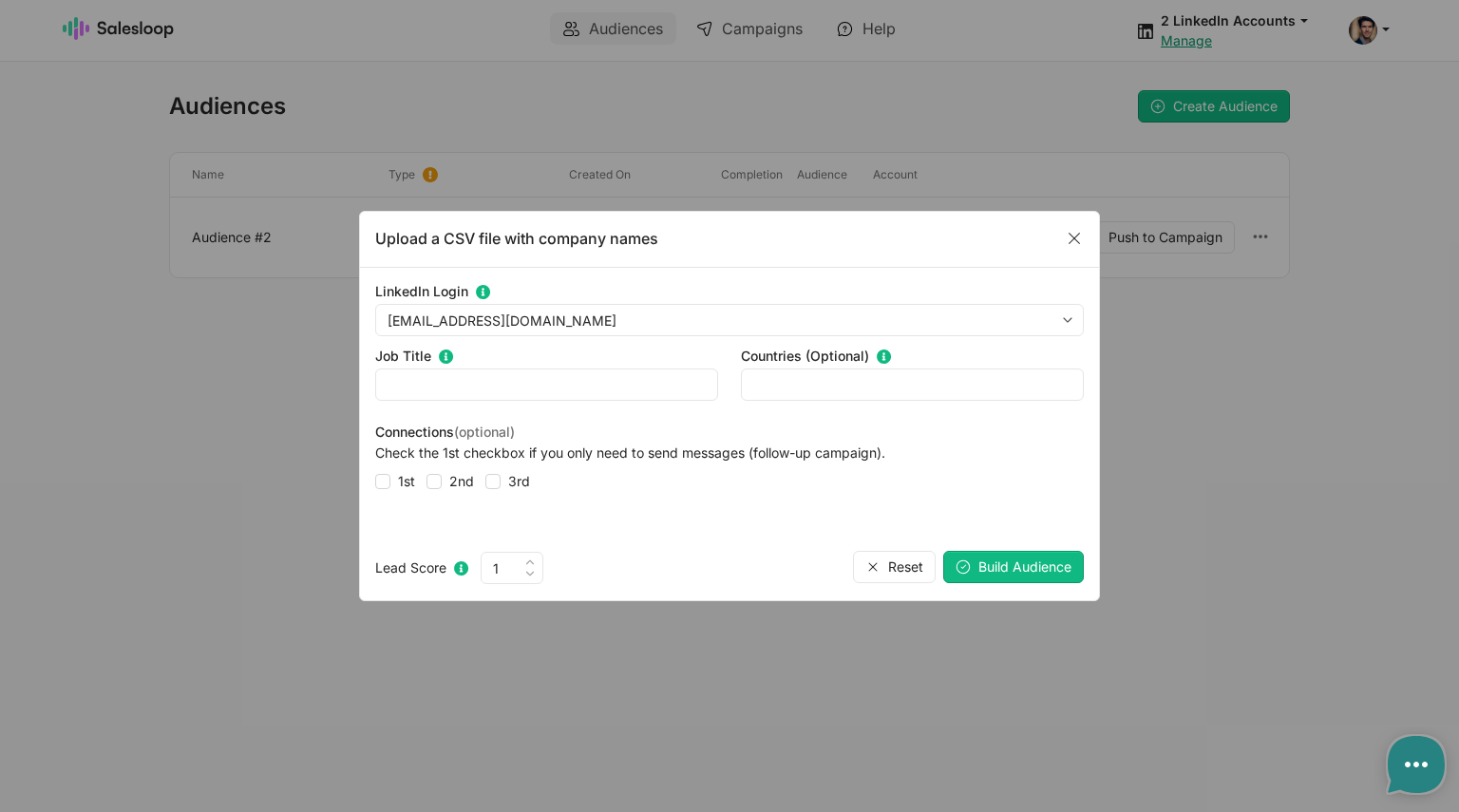
type textarea "x"
click at [131, 36] on link "Close" at bounding box center [730, 406] width 1459 height 812
click at [1074, 238] on link "Close" at bounding box center [1075, 237] width 38 height 29
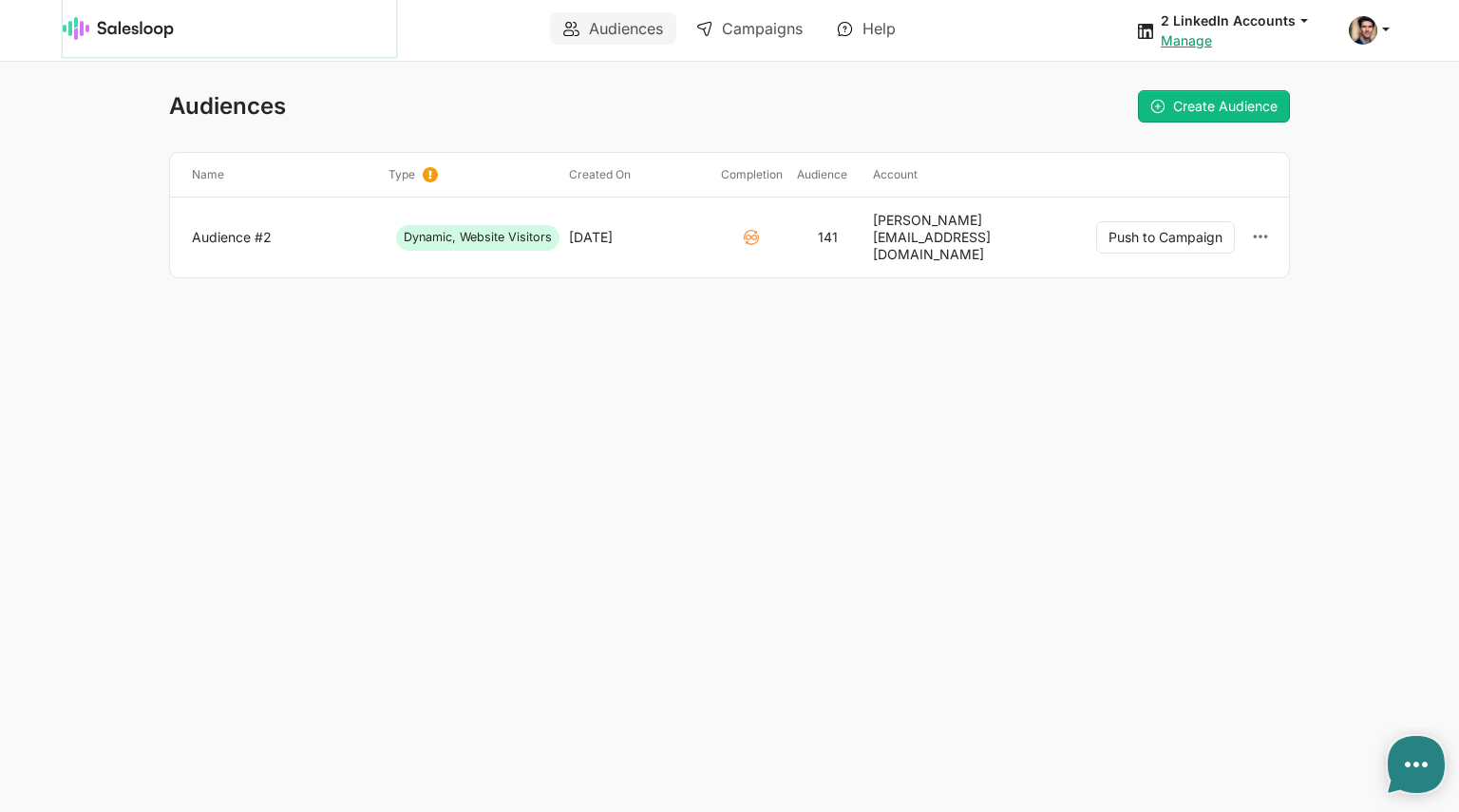
click at [144, 40] on link at bounding box center [229, 28] width 334 height 57
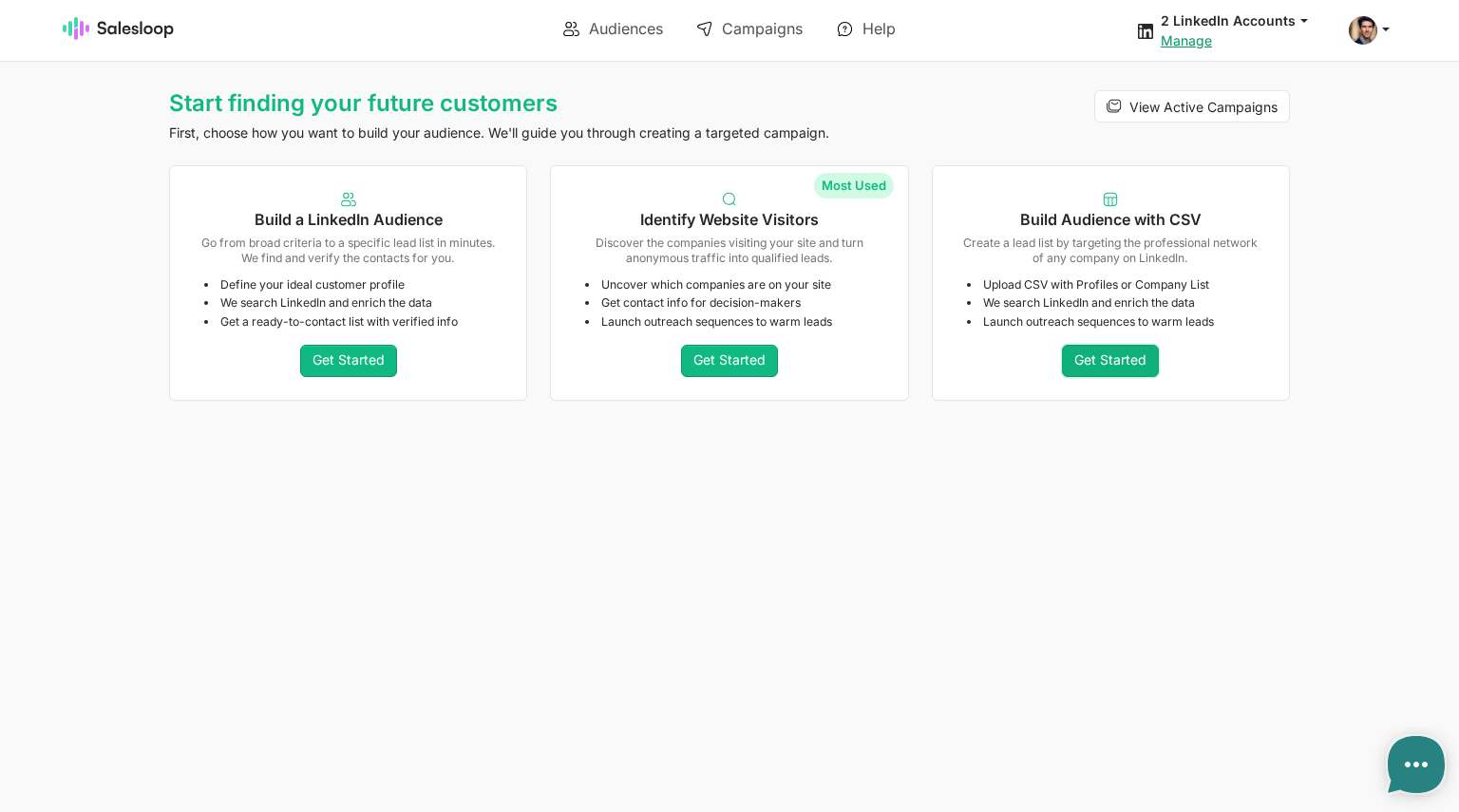
click at [1121, 354] on link "Get Started" at bounding box center [1110, 361] width 97 height 33
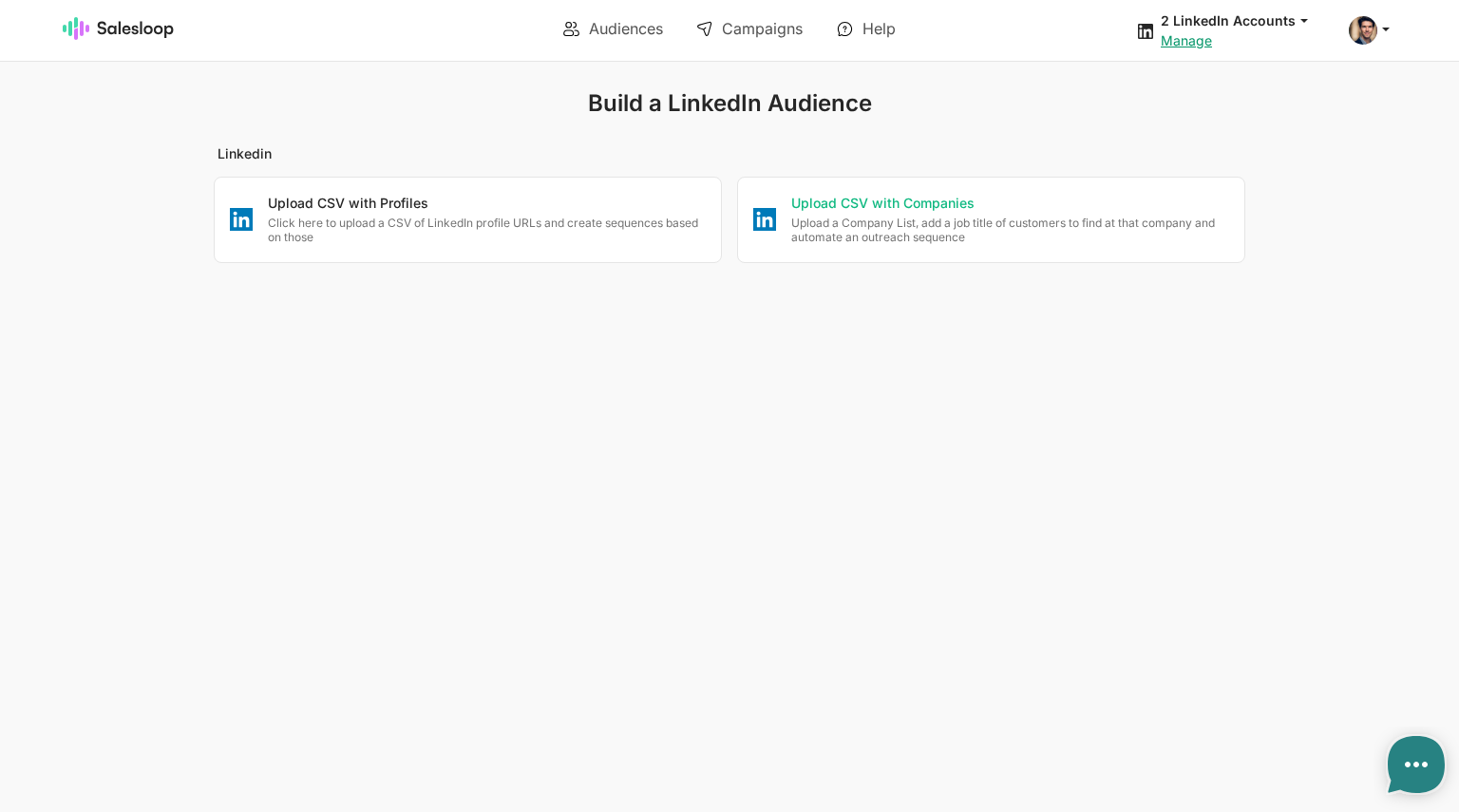
type textarea "x"
click at [884, 211] on p "Upload CSV with Companies" at bounding box center [1010, 205] width 438 height 19
checkbox input "false"
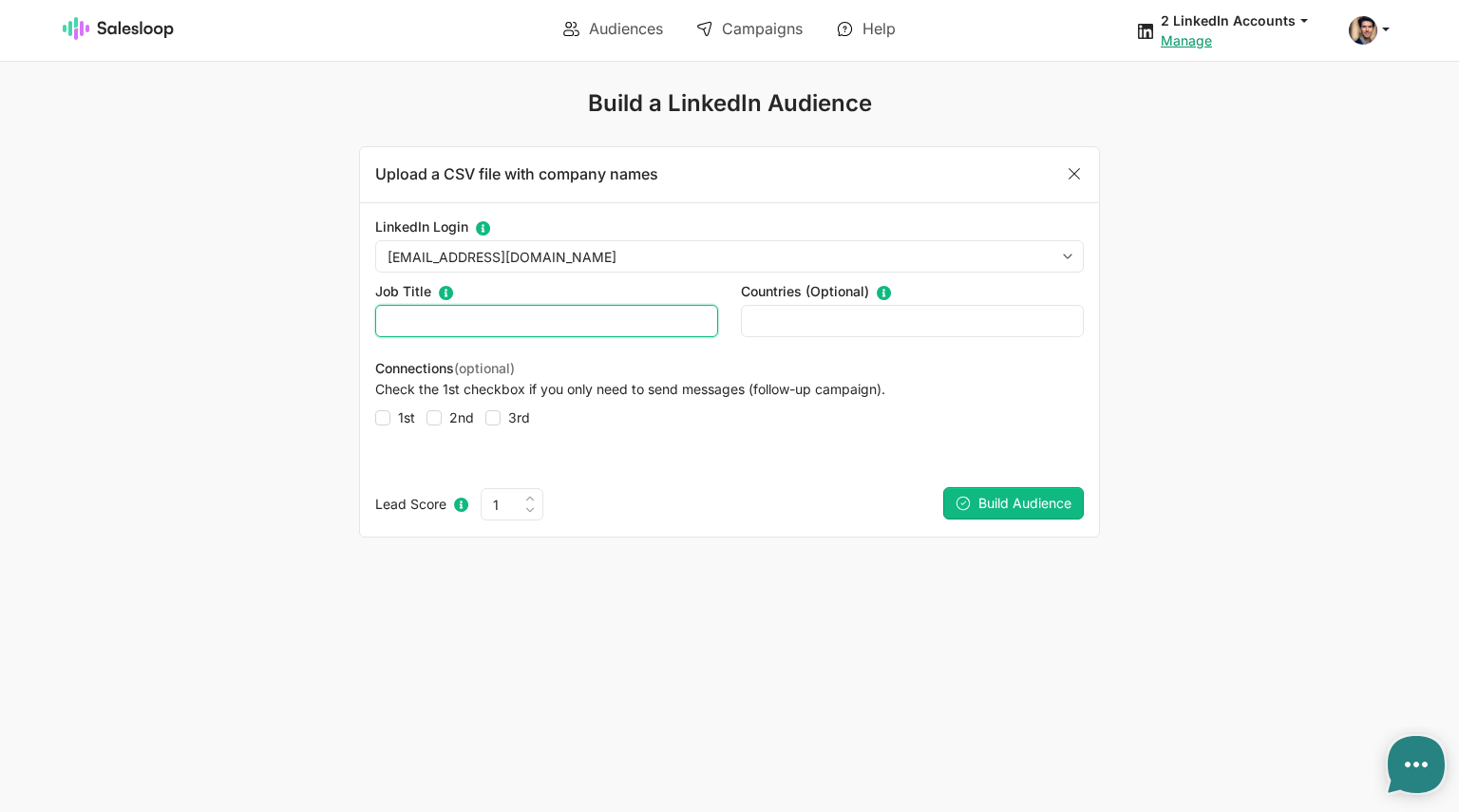
click at [410, 306] on input "text" at bounding box center [546, 321] width 343 height 33
type textarea "x"
